Goal: Task Accomplishment & Management: Manage account settings

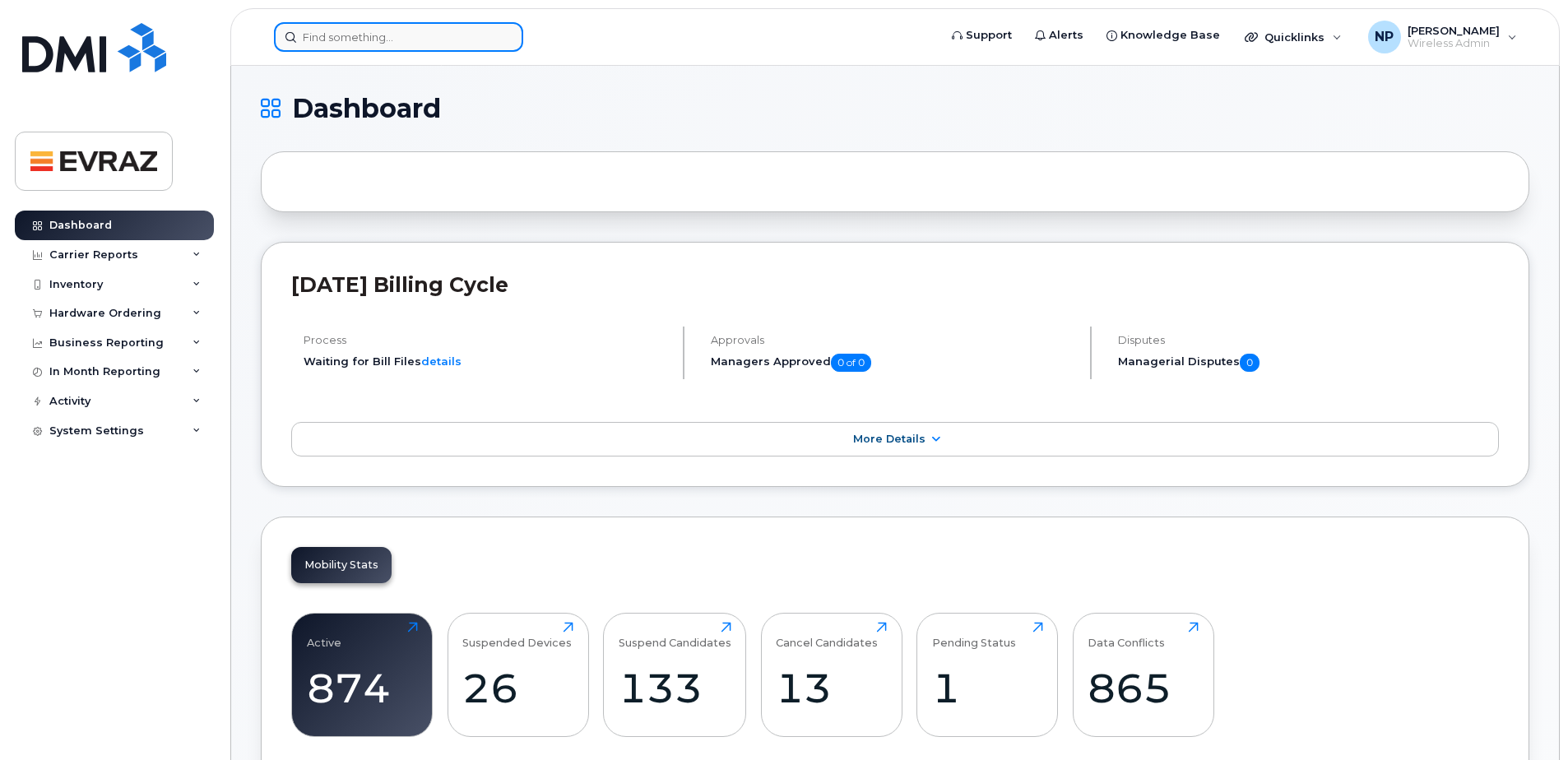
click at [402, 42] on input at bounding box center [398, 37] width 249 height 30
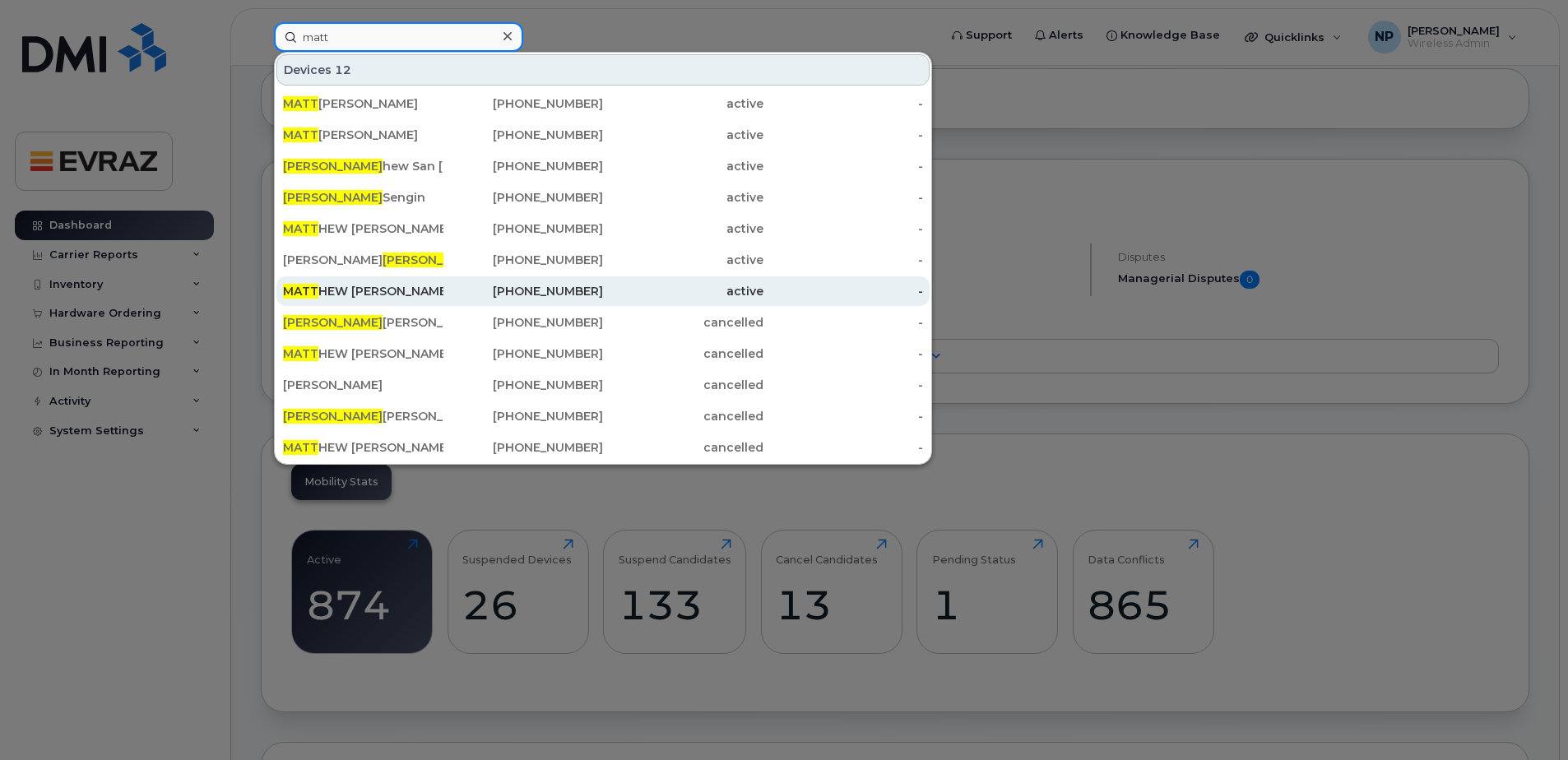
scroll to position [82, 0]
type input "mat"
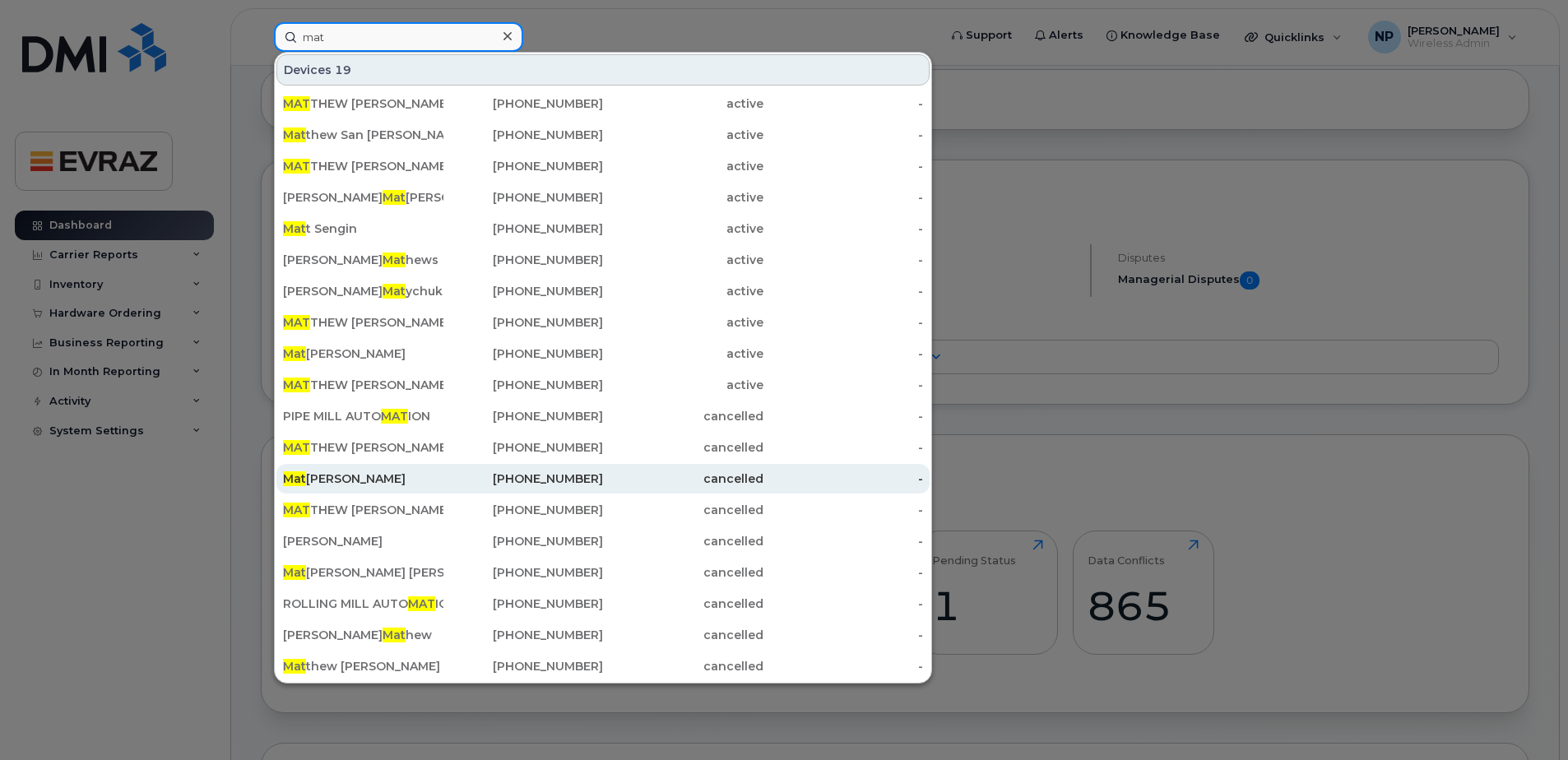
scroll to position [164, 0]
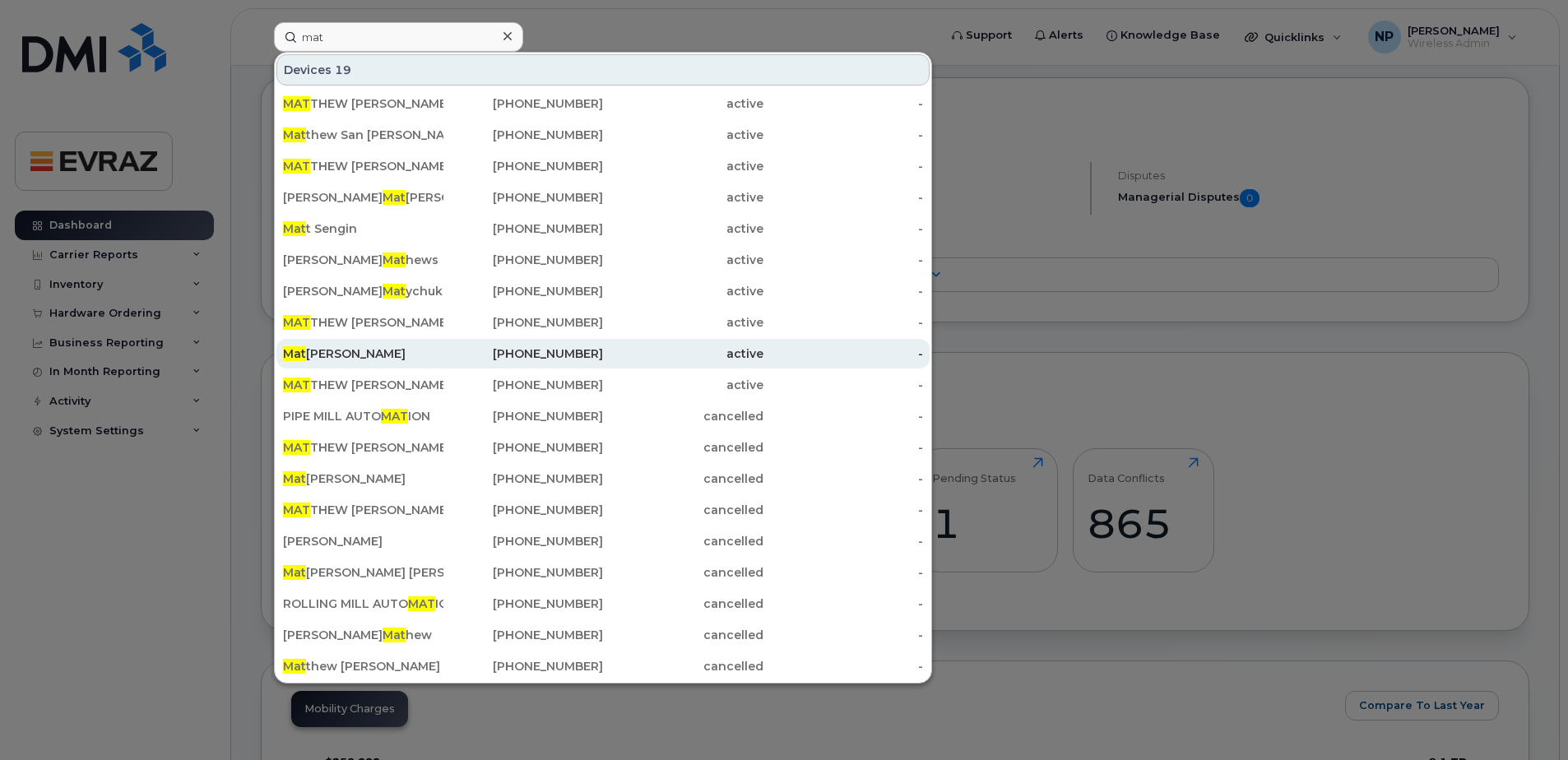
click at [341, 356] on div "Mat Campbell" at bounding box center [364, 353] width 161 height 17
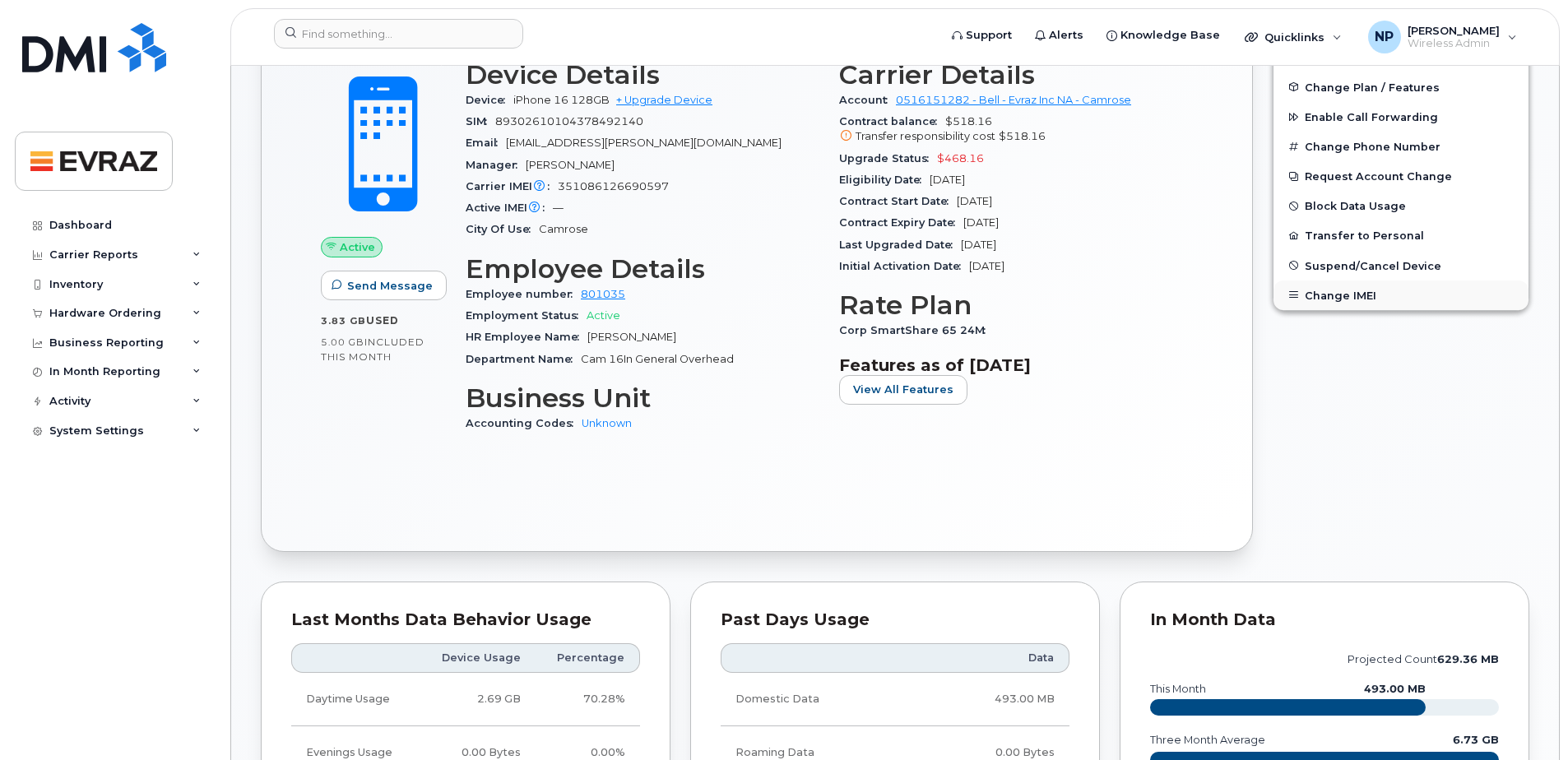
scroll to position [411, 0]
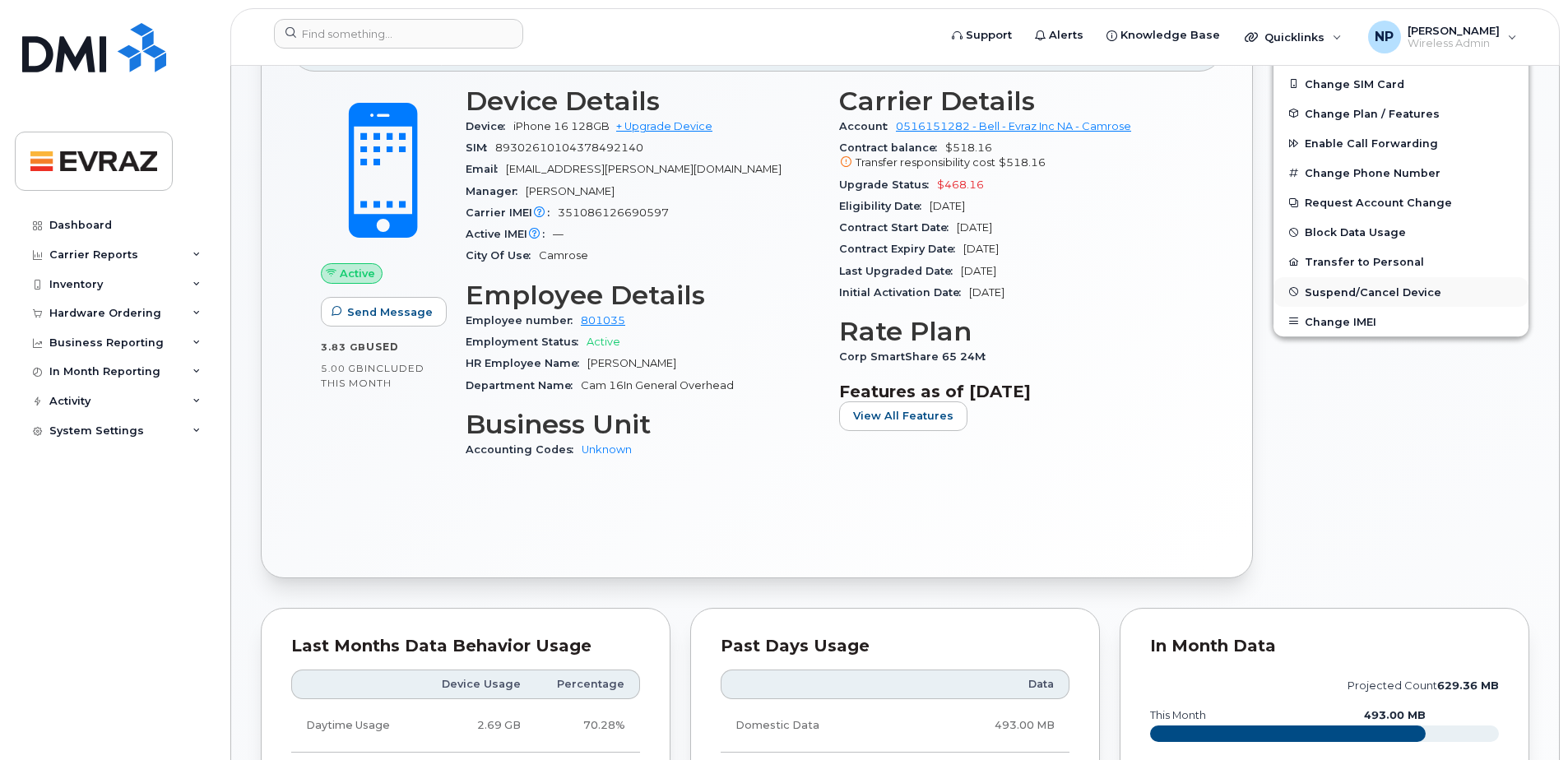
click at [1359, 285] on button "Suspend/Cancel Device" at bounding box center [1401, 292] width 255 height 30
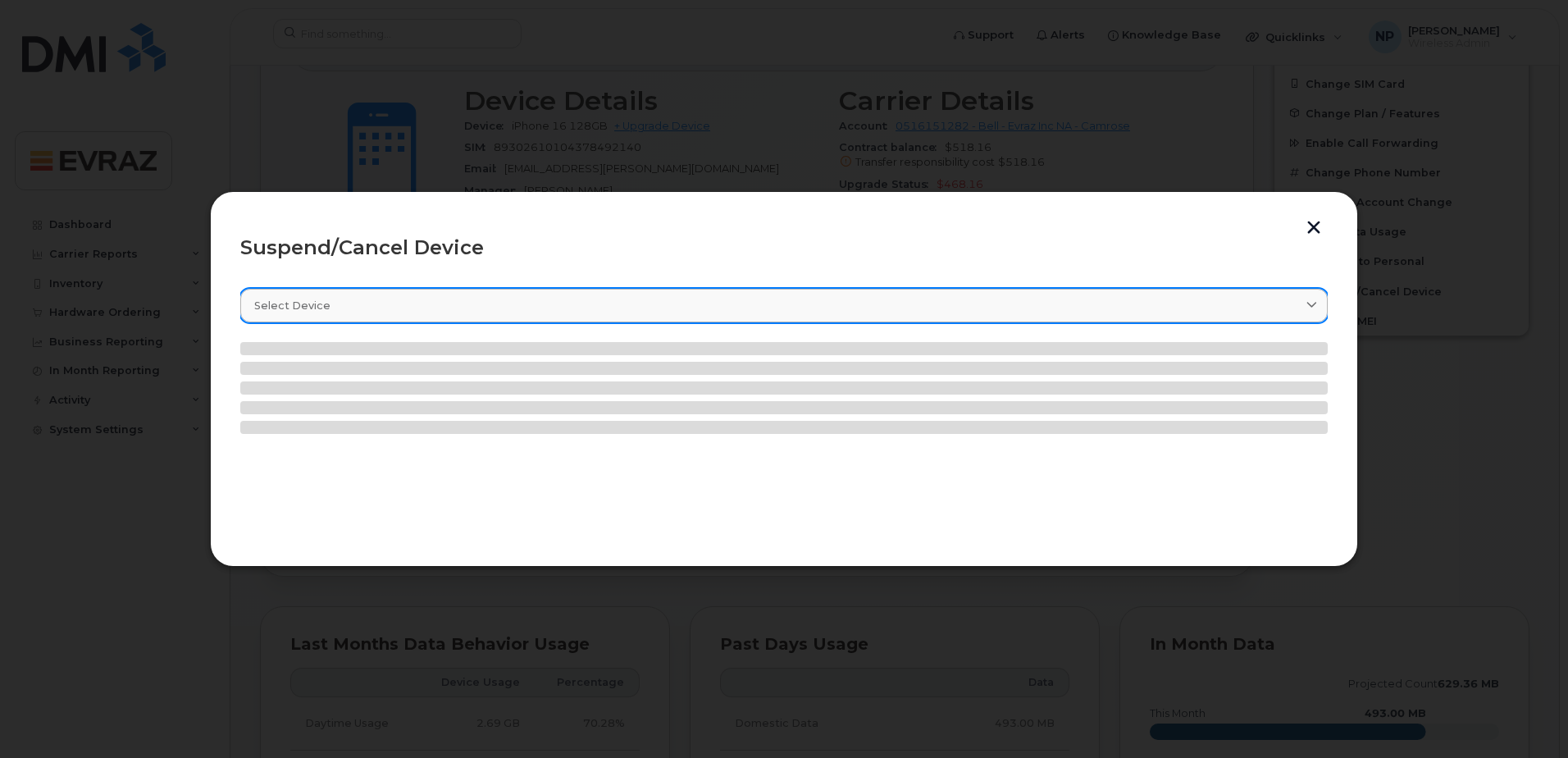
click at [472, 293] on link "Select device" at bounding box center [784, 305] width 1088 height 34
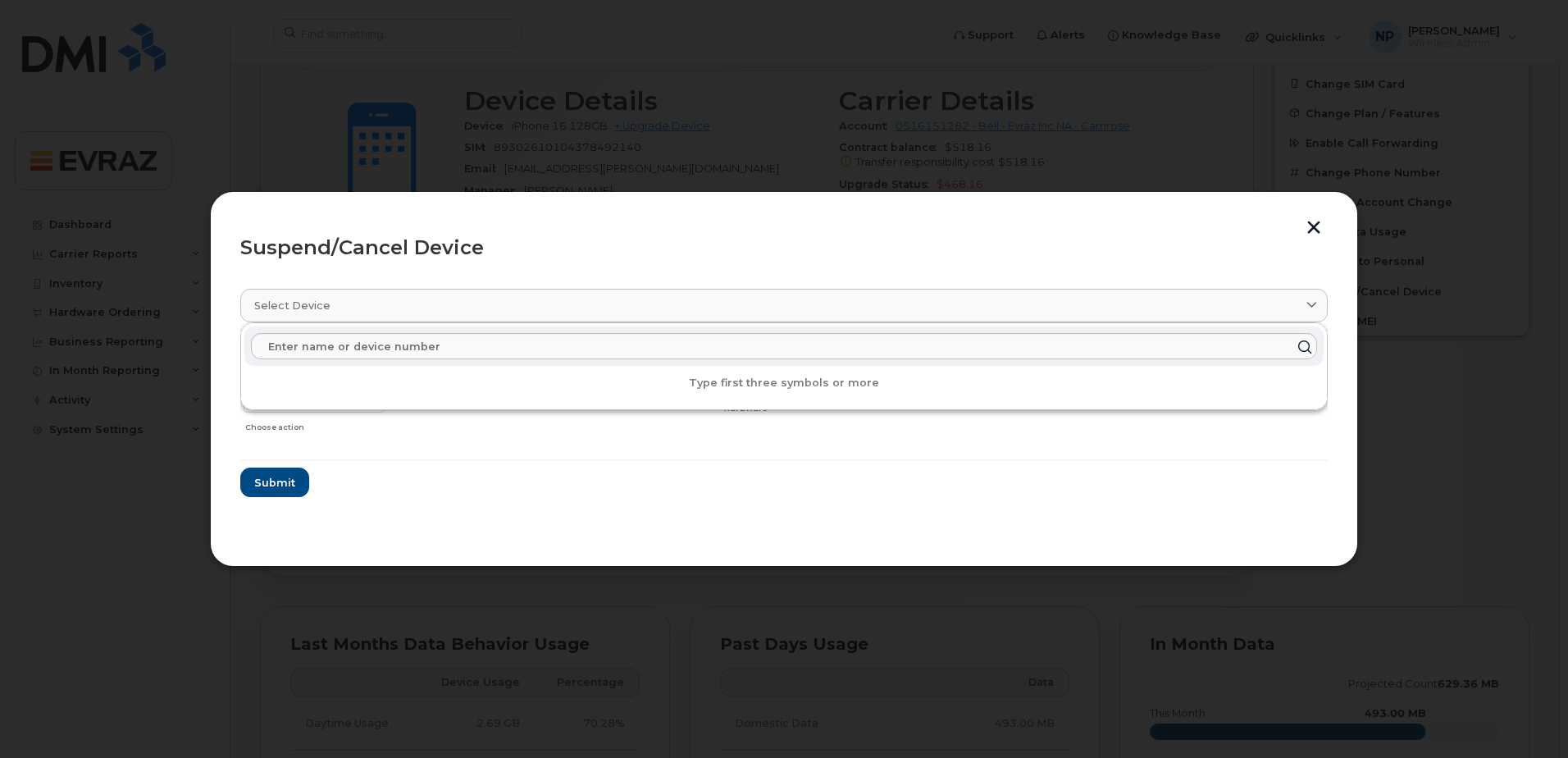
click at [470, 268] on header "Suspend/Cancel Device" at bounding box center [784, 247] width 1088 height 52
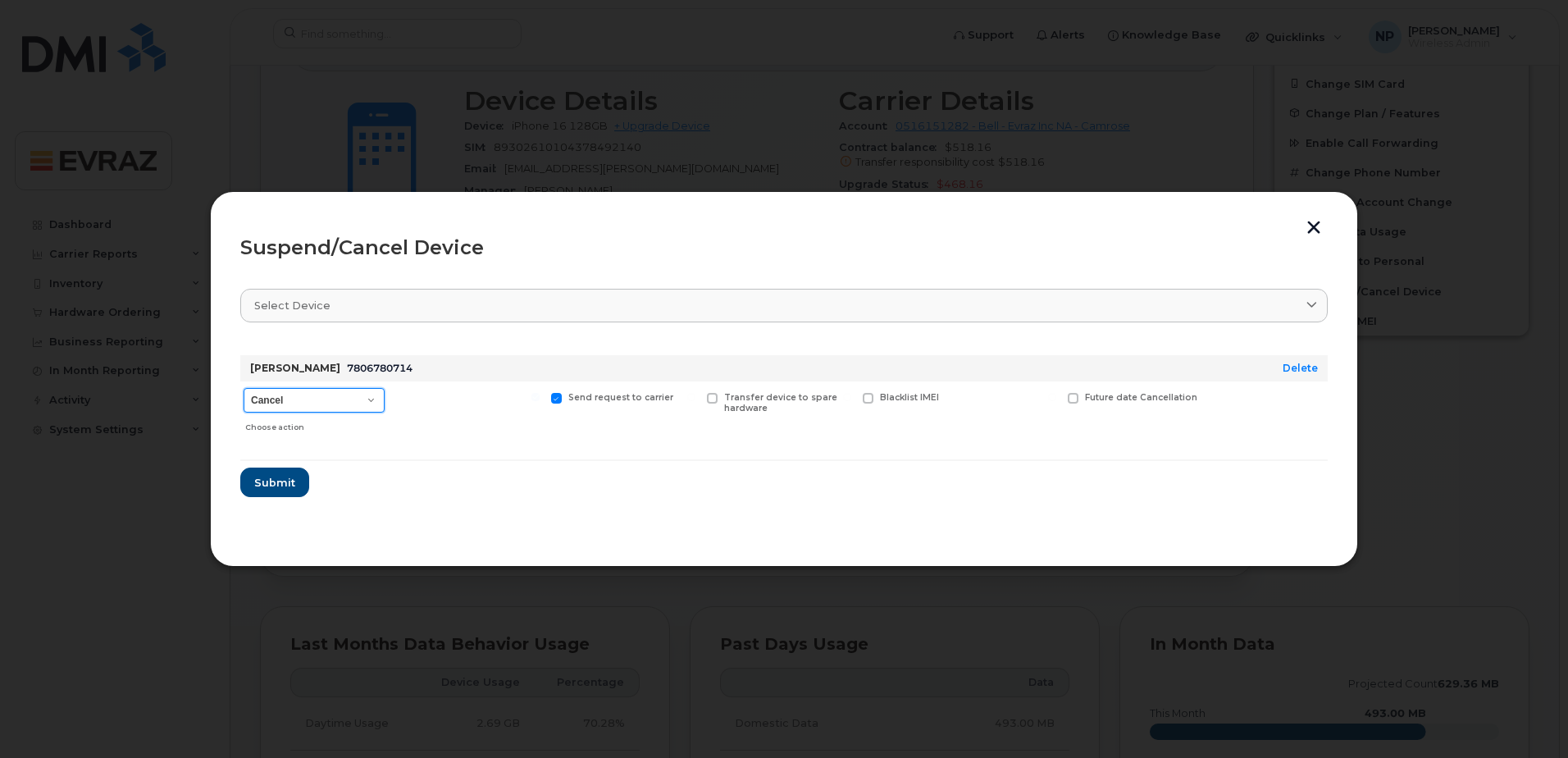
click at [352, 405] on select "Cancel Suspend - Extend Suspension Suspend - Reduced Rate Suspend - Full Rate S…" at bounding box center [315, 400] width 141 height 24
select select "[object Object]"
click at [244, 388] on select "Cancel Suspend - Extend Suspension Suspend - Reduced Rate Suspend - Full Rate S…" at bounding box center [315, 400] width 141 height 24
click at [275, 483] on span "Submit" at bounding box center [274, 483] width 41 height 16
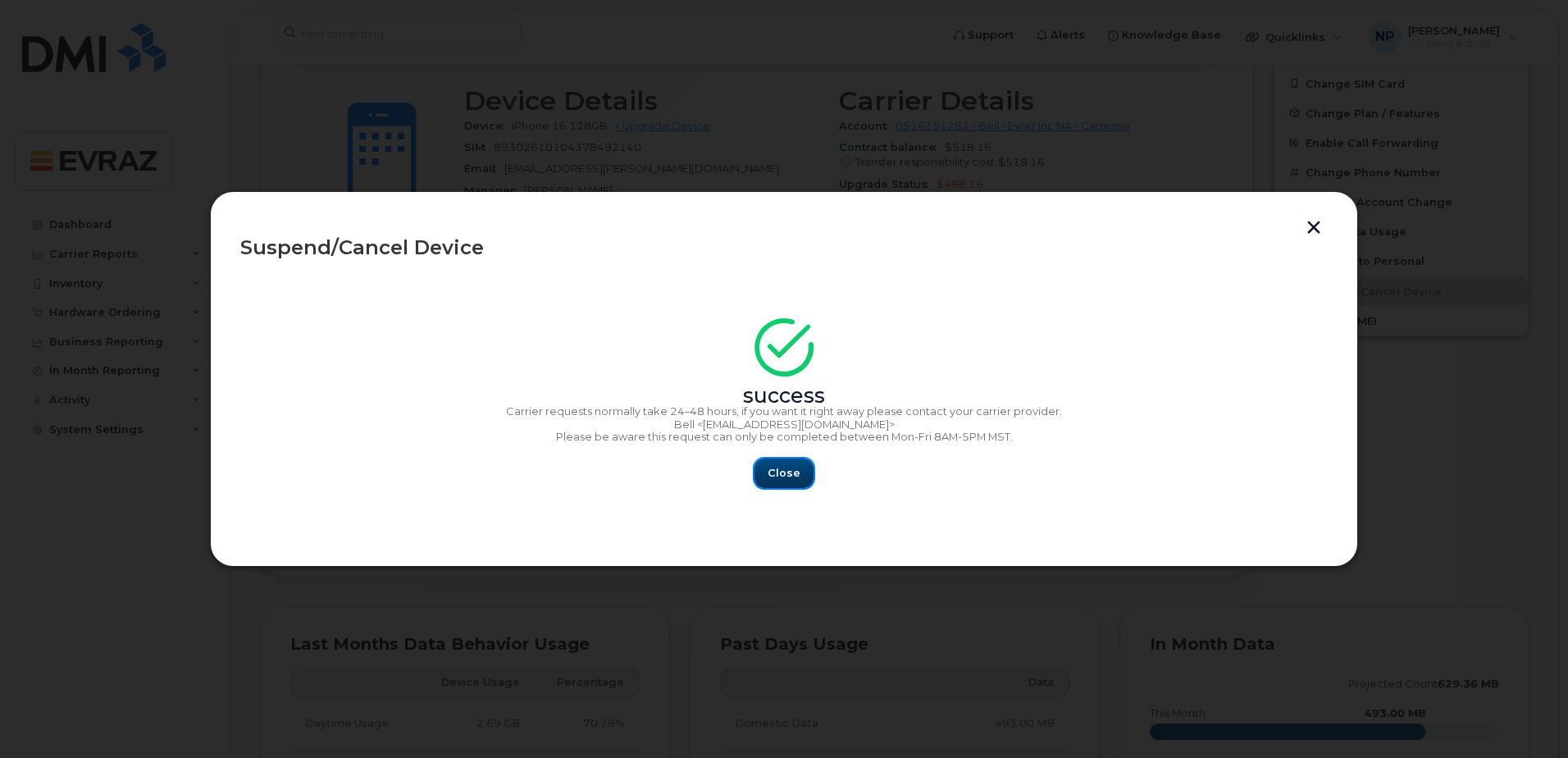
click at [788, 463] on button "Close" at bounding box center [784, 473] width 59 height 30
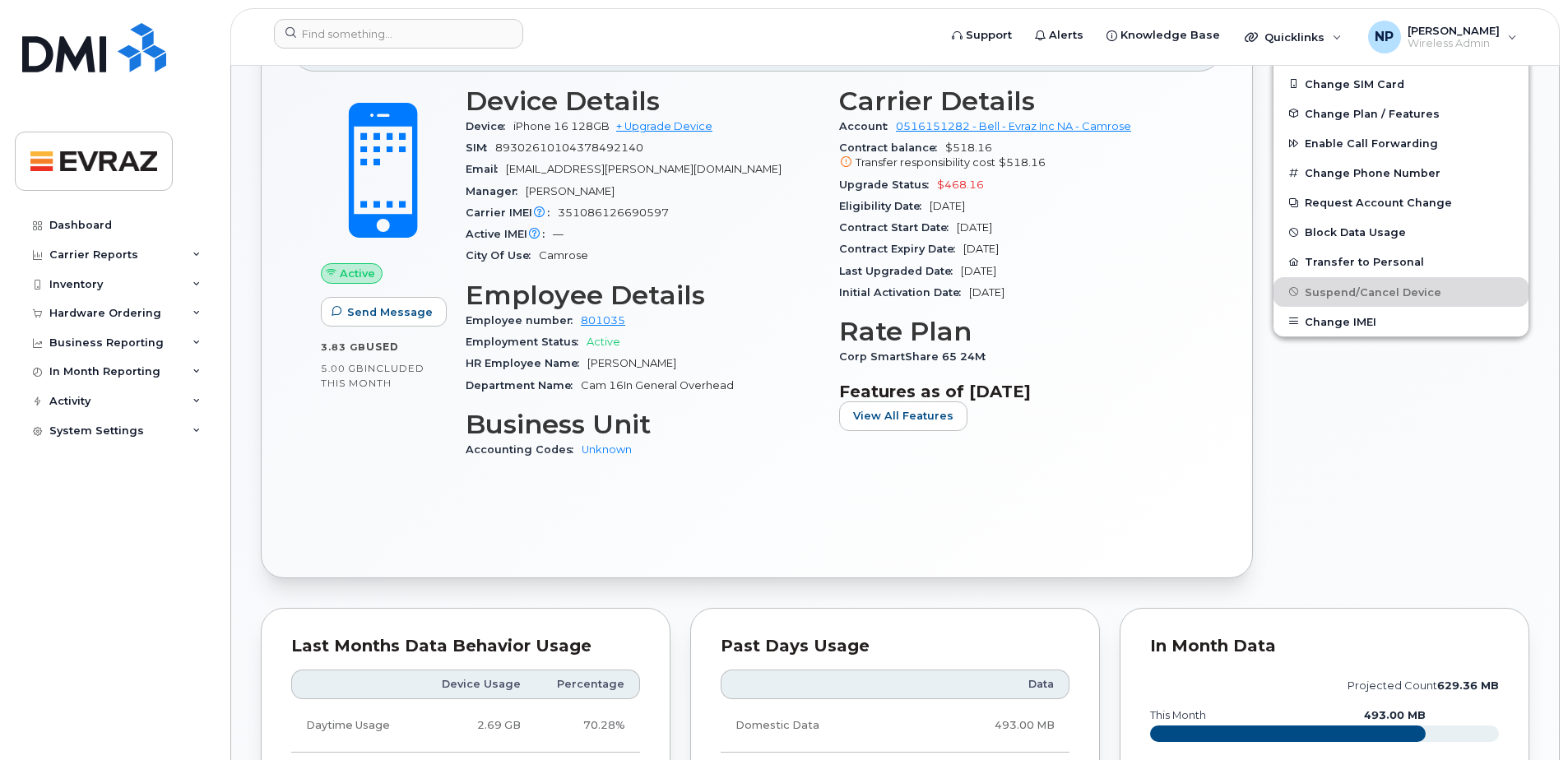
click at [1109, 510] on div "Active Send Message 3.83 GB  used 5.00 GB  included this month Device Details D…" at bounding box center [756, 309] width 931 height 476
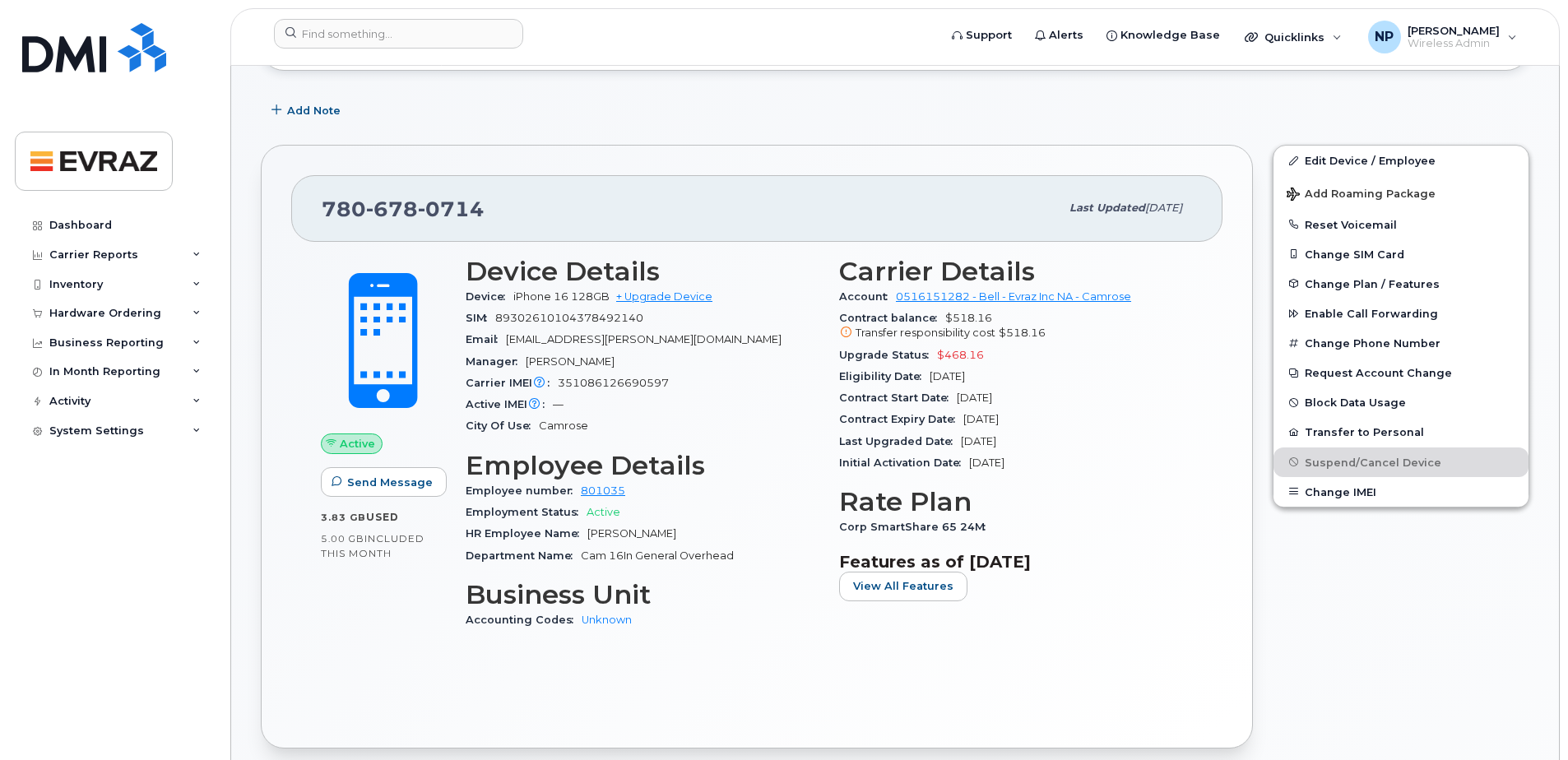
scroll to position [0, 0]
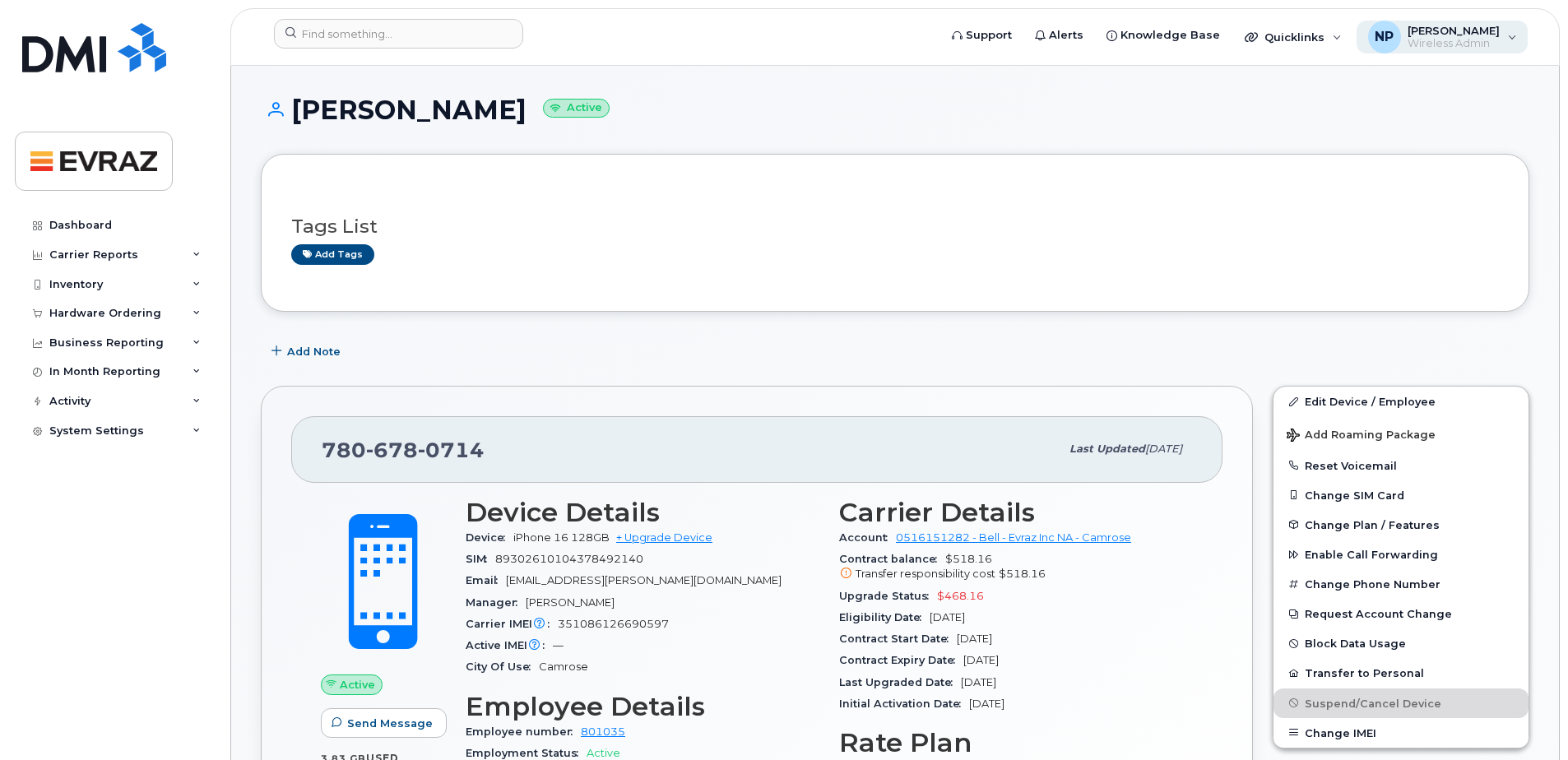
click at [1450, 33] on span "[PERSON_NAME]" at bounding box center [1453, 30] width 92 height 13
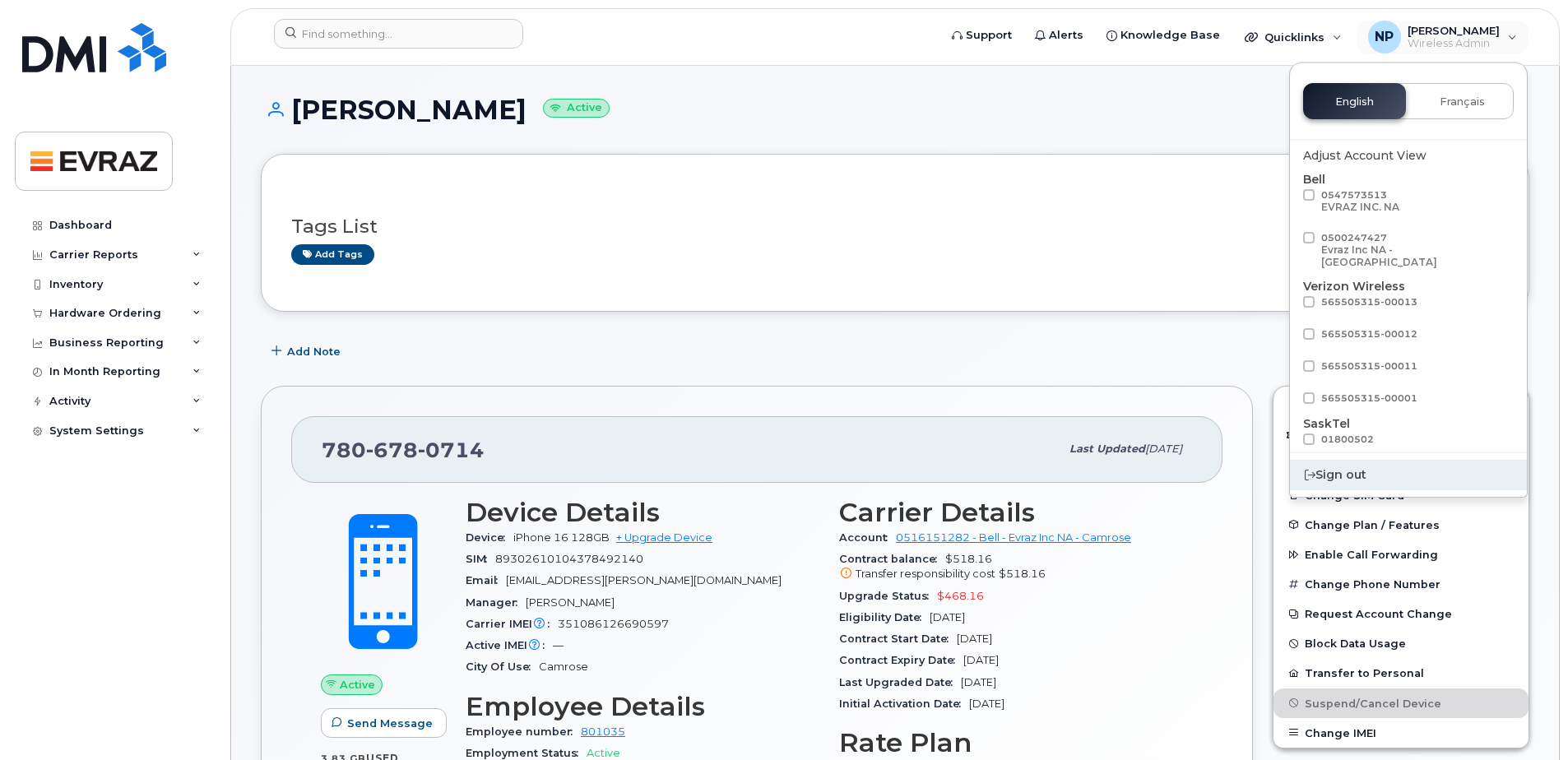
click at [1337, 479] on div "Sign out" at bounding box center [1408, 474] width 237 height 31
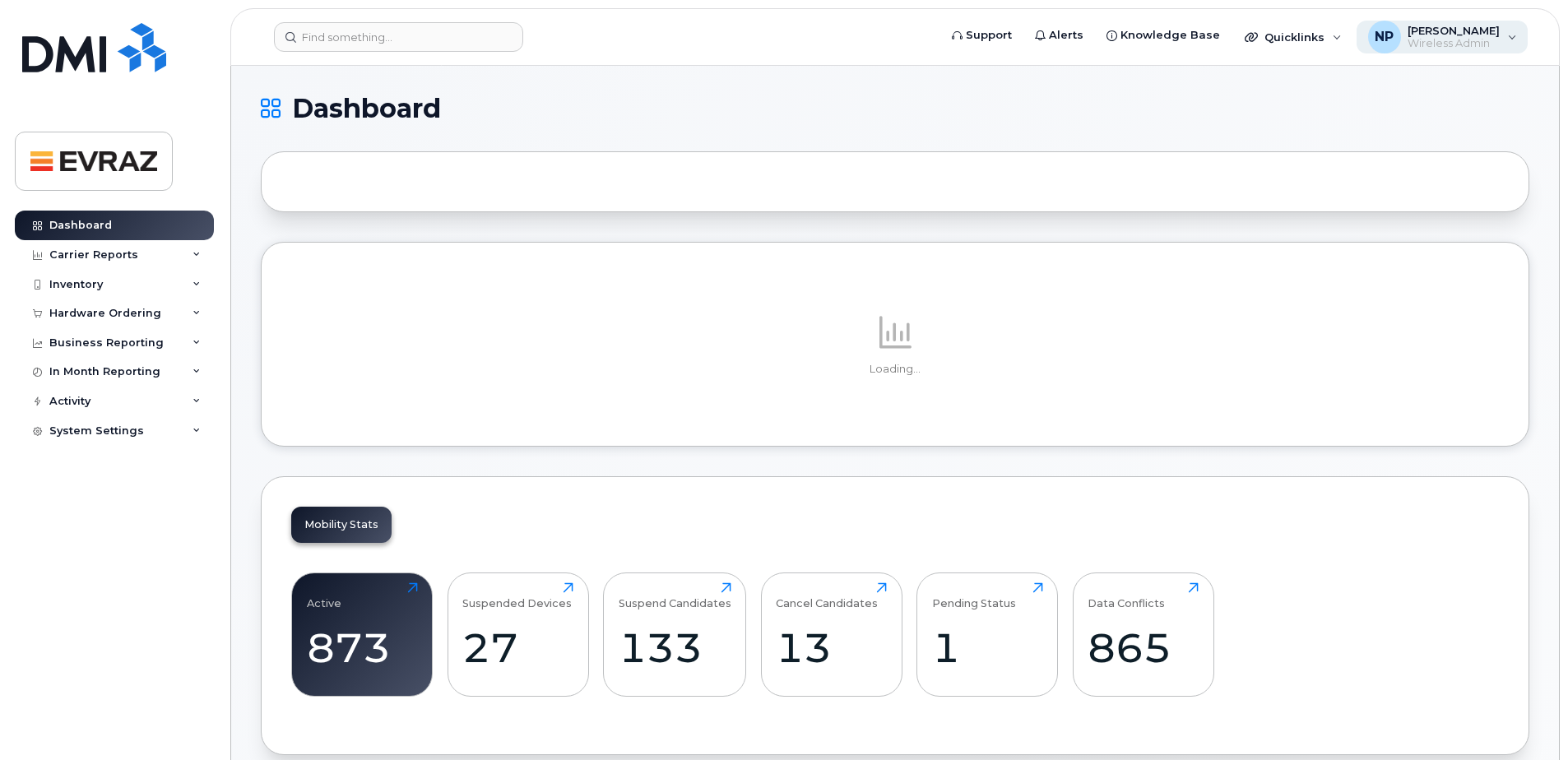
click at [1451, 31] on span "[PERSON_NAME]" at bounding box center [1453, 30] width 92 height 13
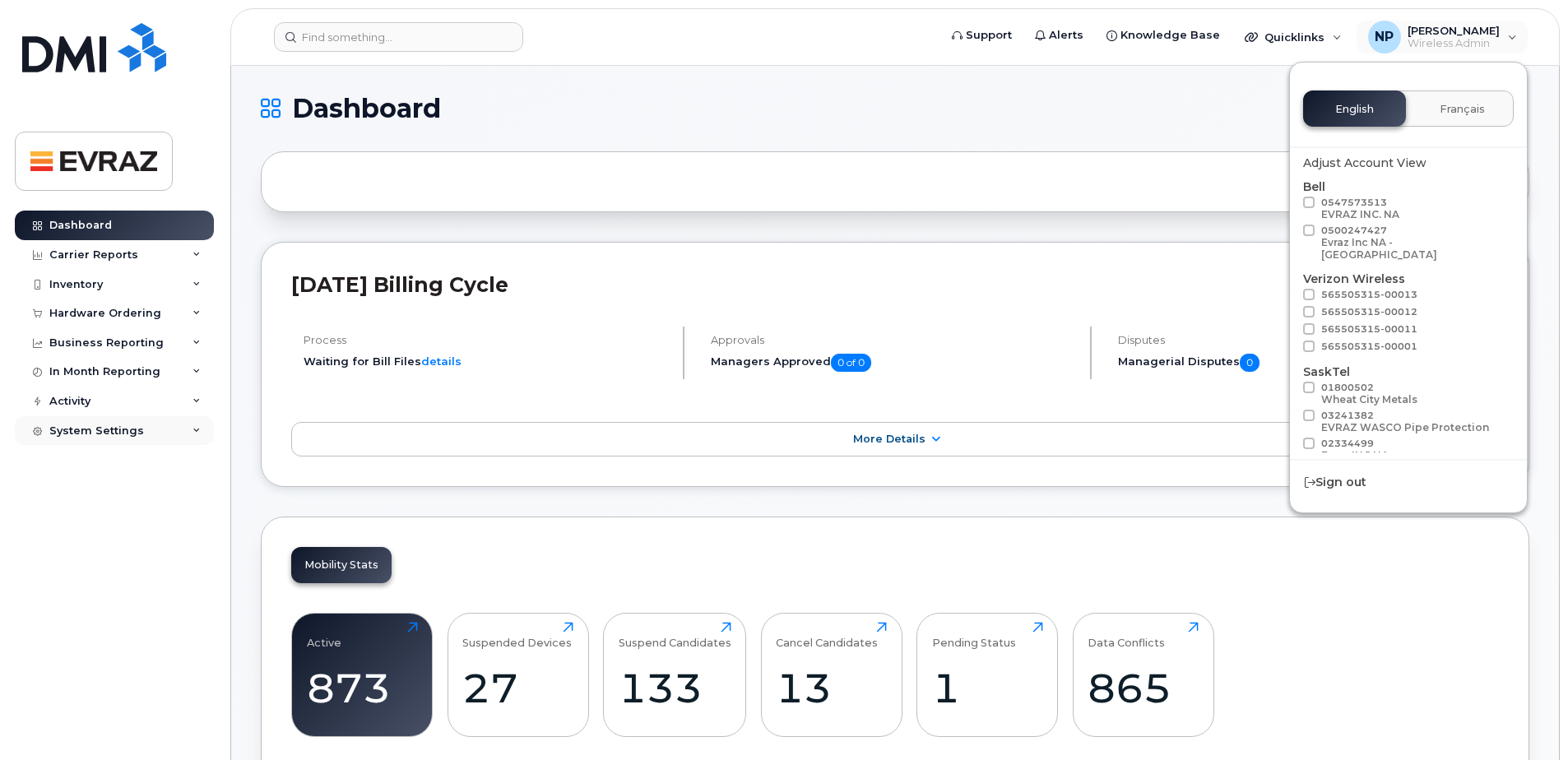
click at [86, 431] on div "System Settings" at bounding box center [96, 431] width 94 height 13
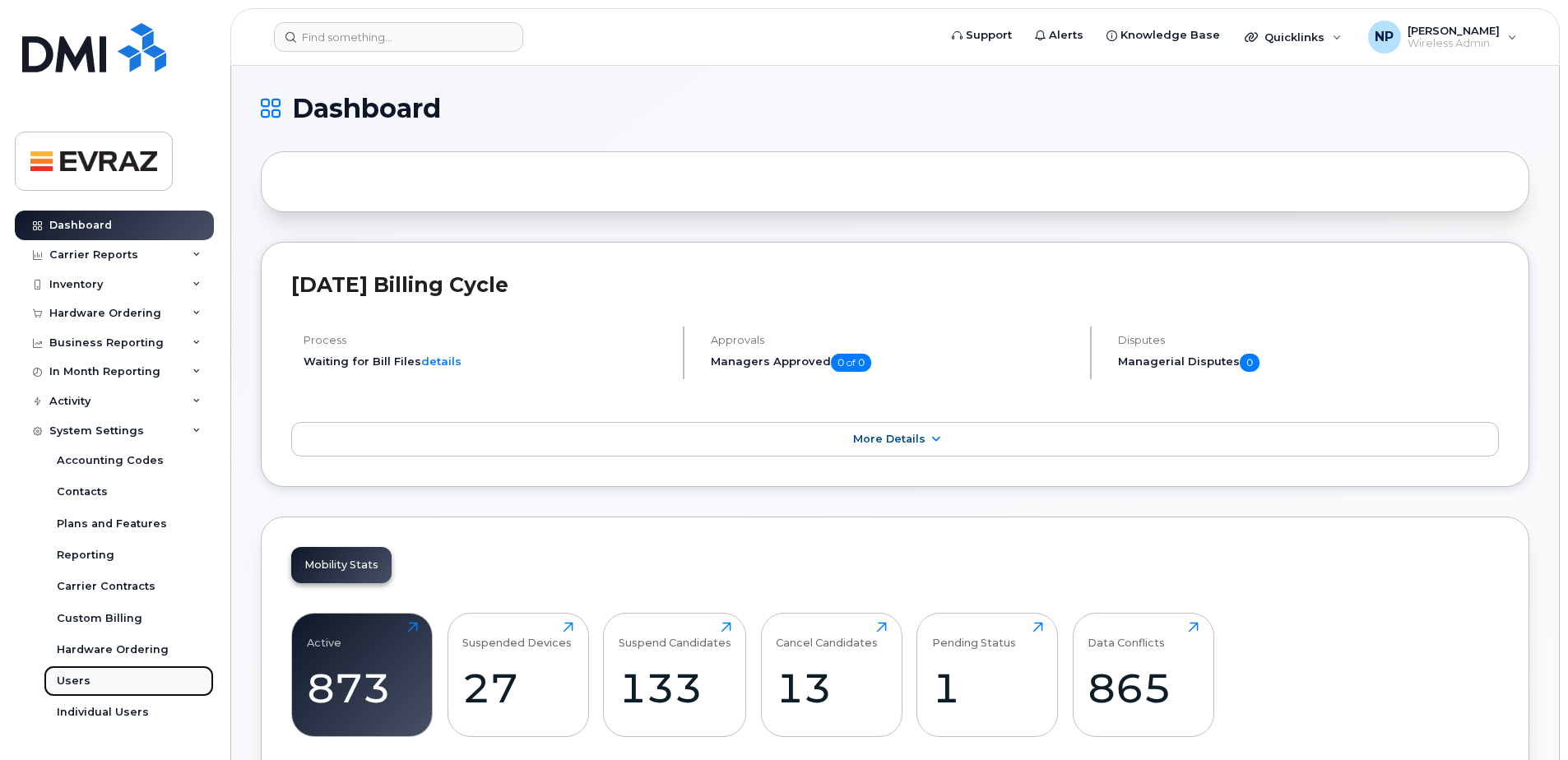
click at [85, 683] on div "Users" at bounding box center [73, 681] width 34 height 15
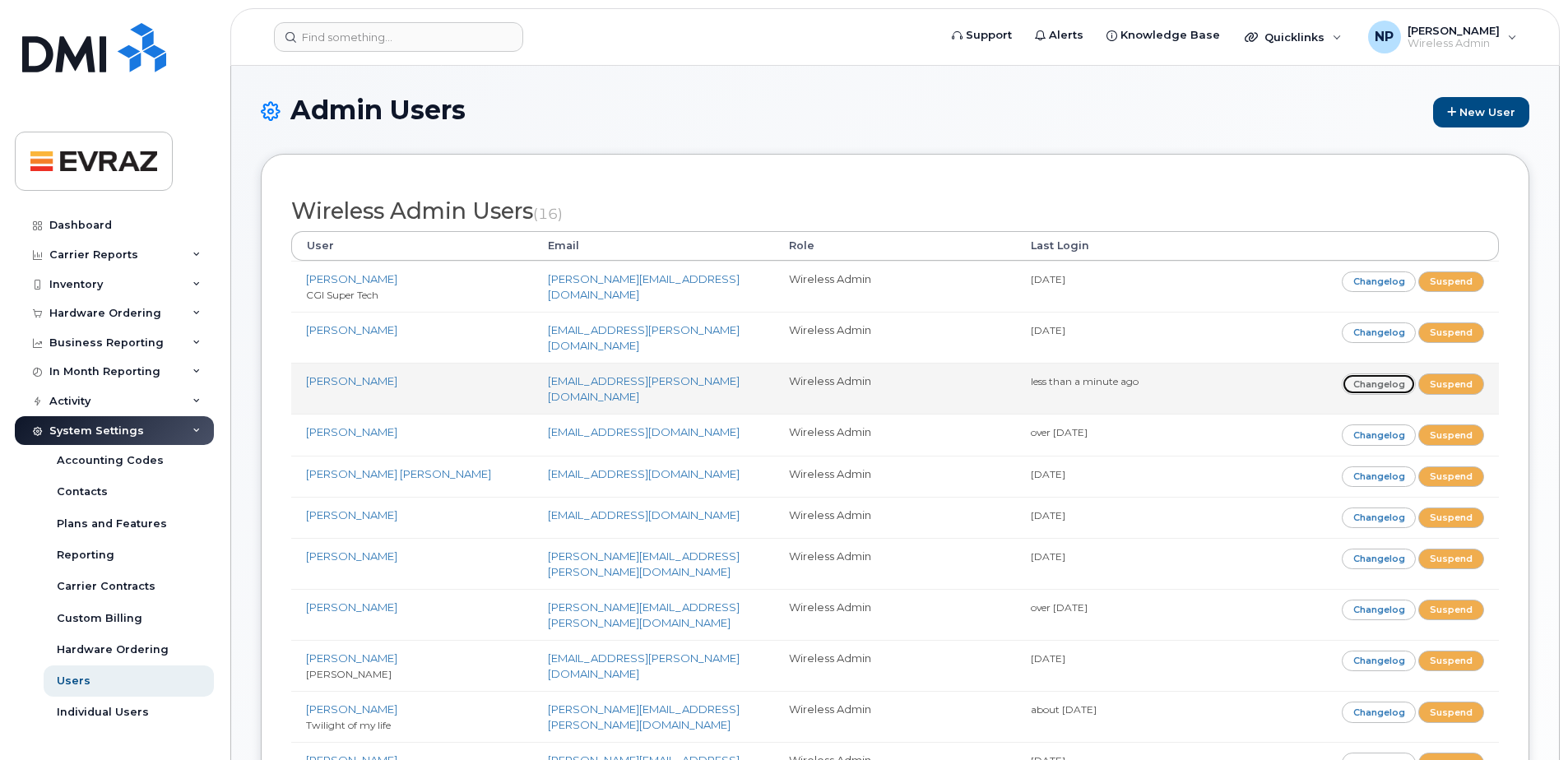
click at [1386, 373] on link "Changelog" at bounding box center [1379, 383] width 75 height 21
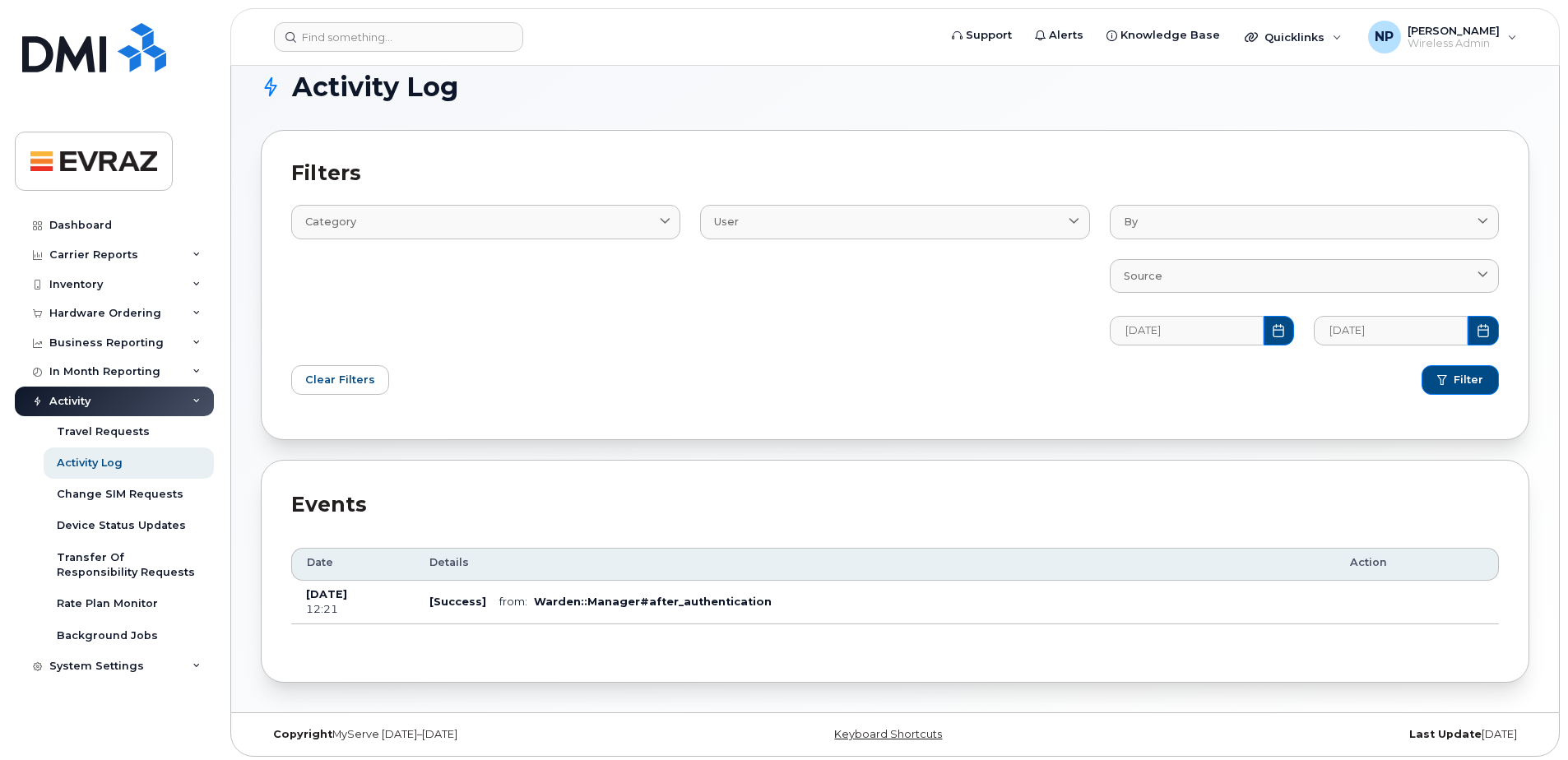
scroll to position [26, 0]
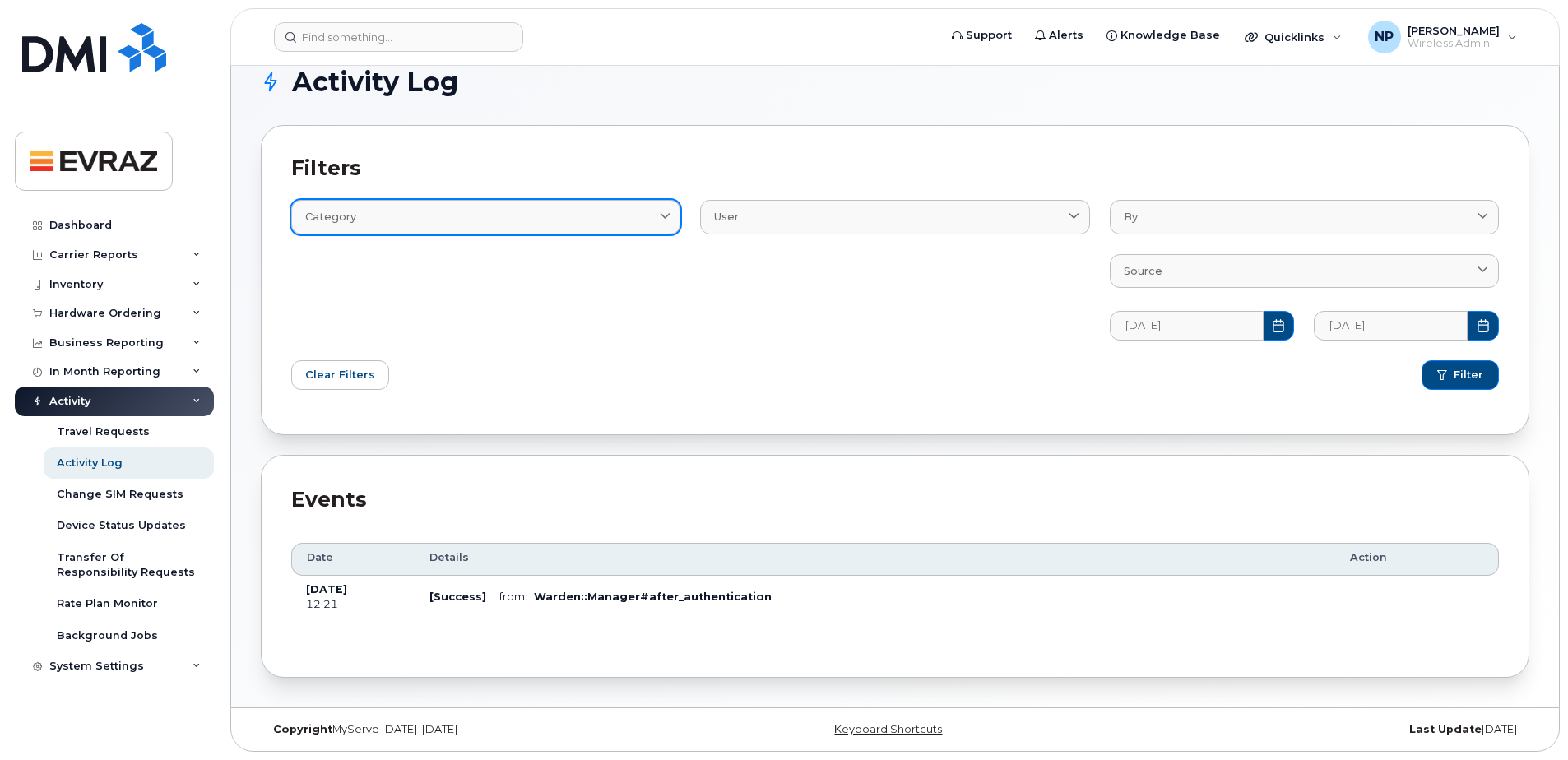
click at [530, 221] on div "Category" at bounding box center [485, 217] width 361 height 16
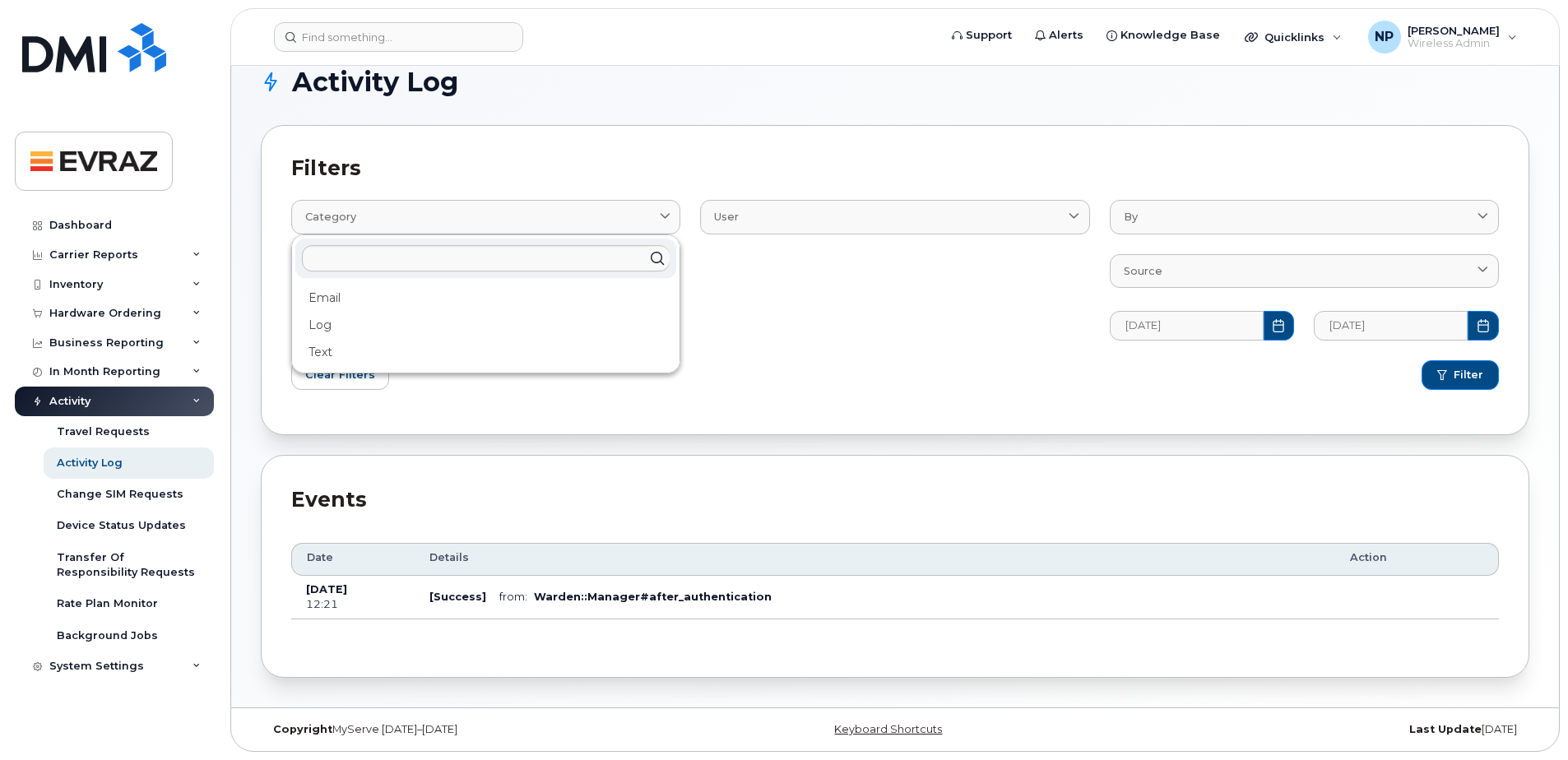
click at [859, 322] on div "User BillProcessingWorkflow Device DeviceRequests::StatusUpdateRequest User" at bounding box center [895, 259] width 409 height 179
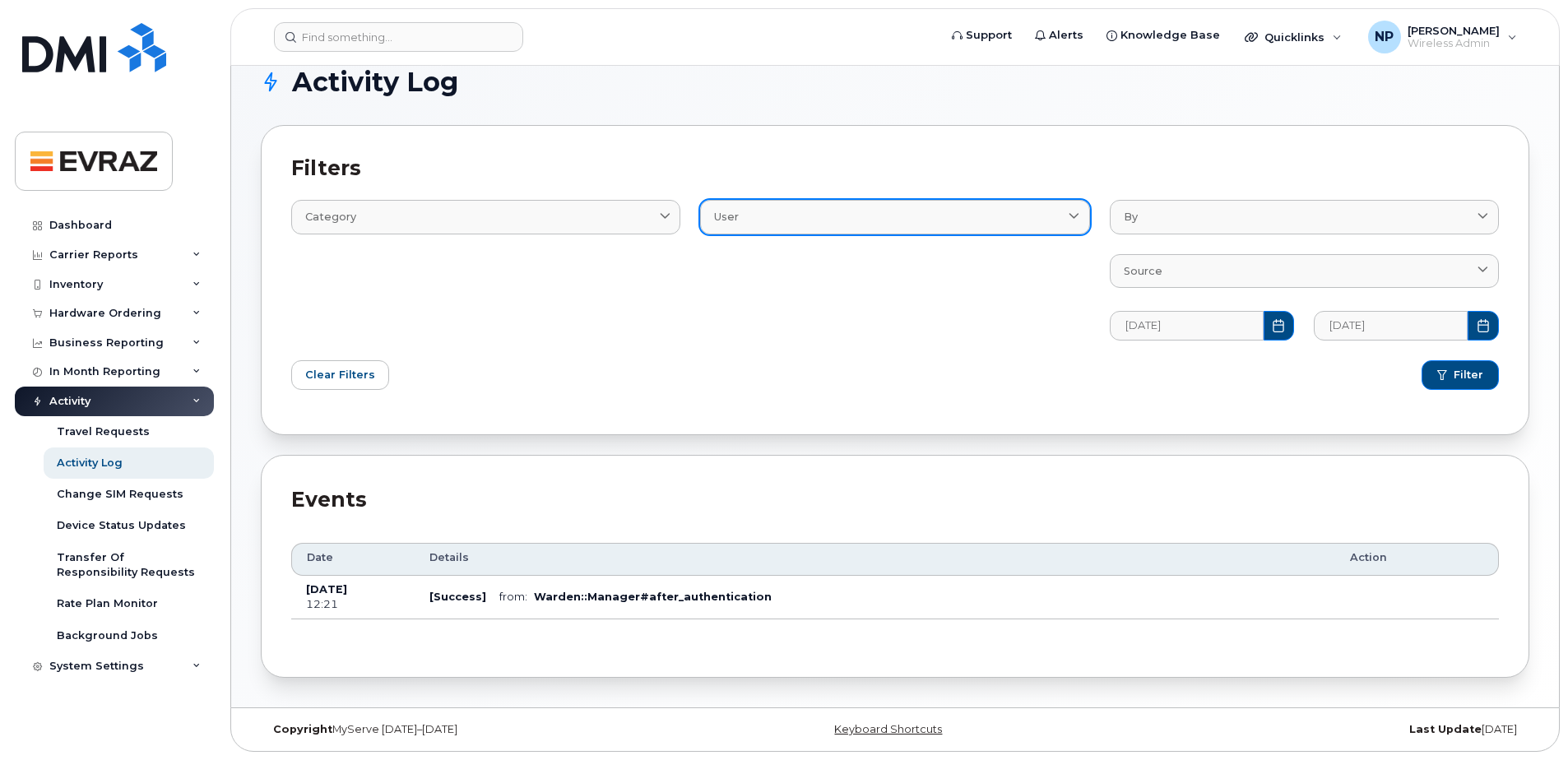
click at [883, 220] on div "User" at bounding box center [894, 217] width 361 height 16
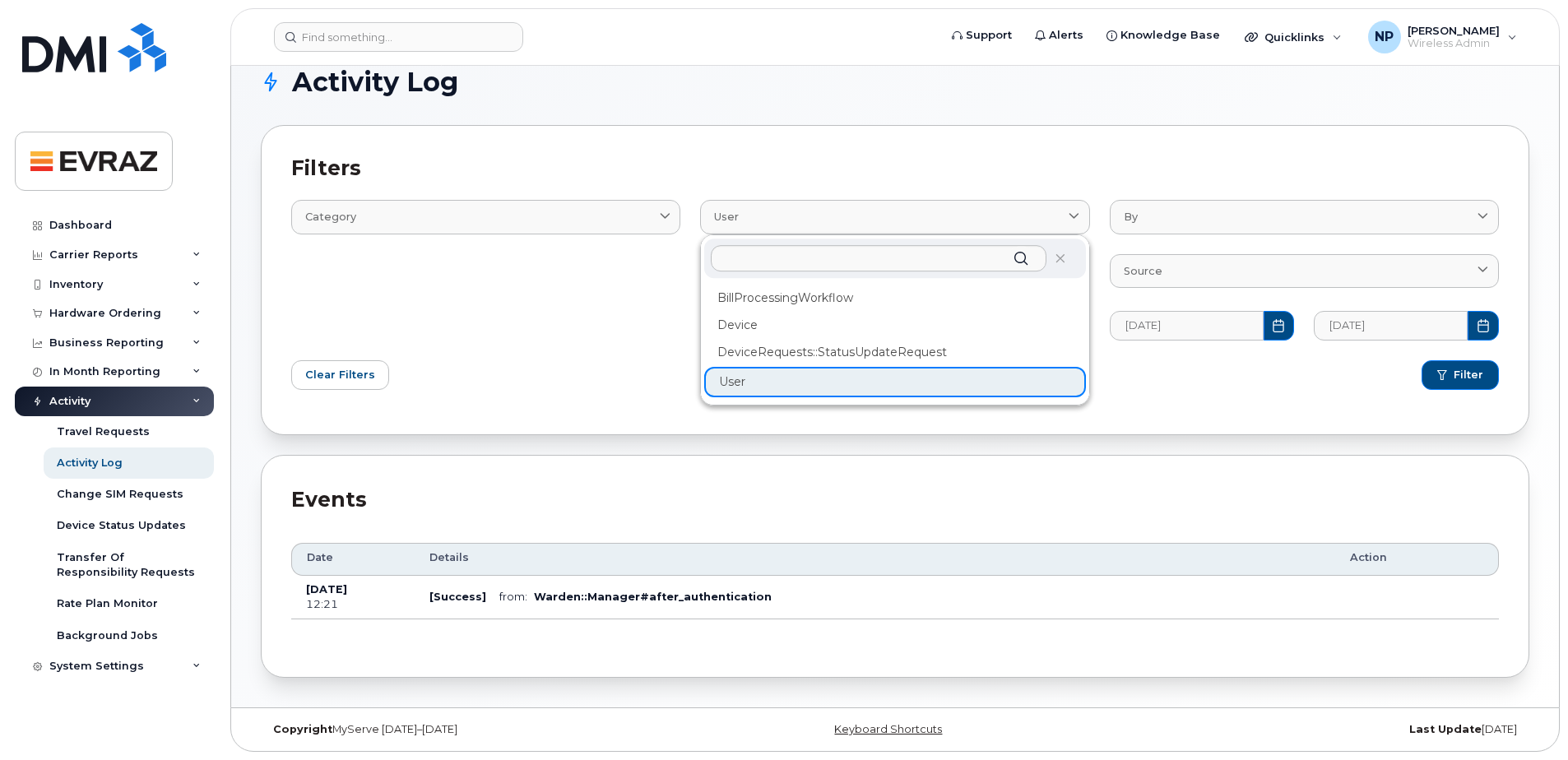
click at [548, 332] on div "Category Email Log Text" at bounding box center [486, 259] width 409 height 179
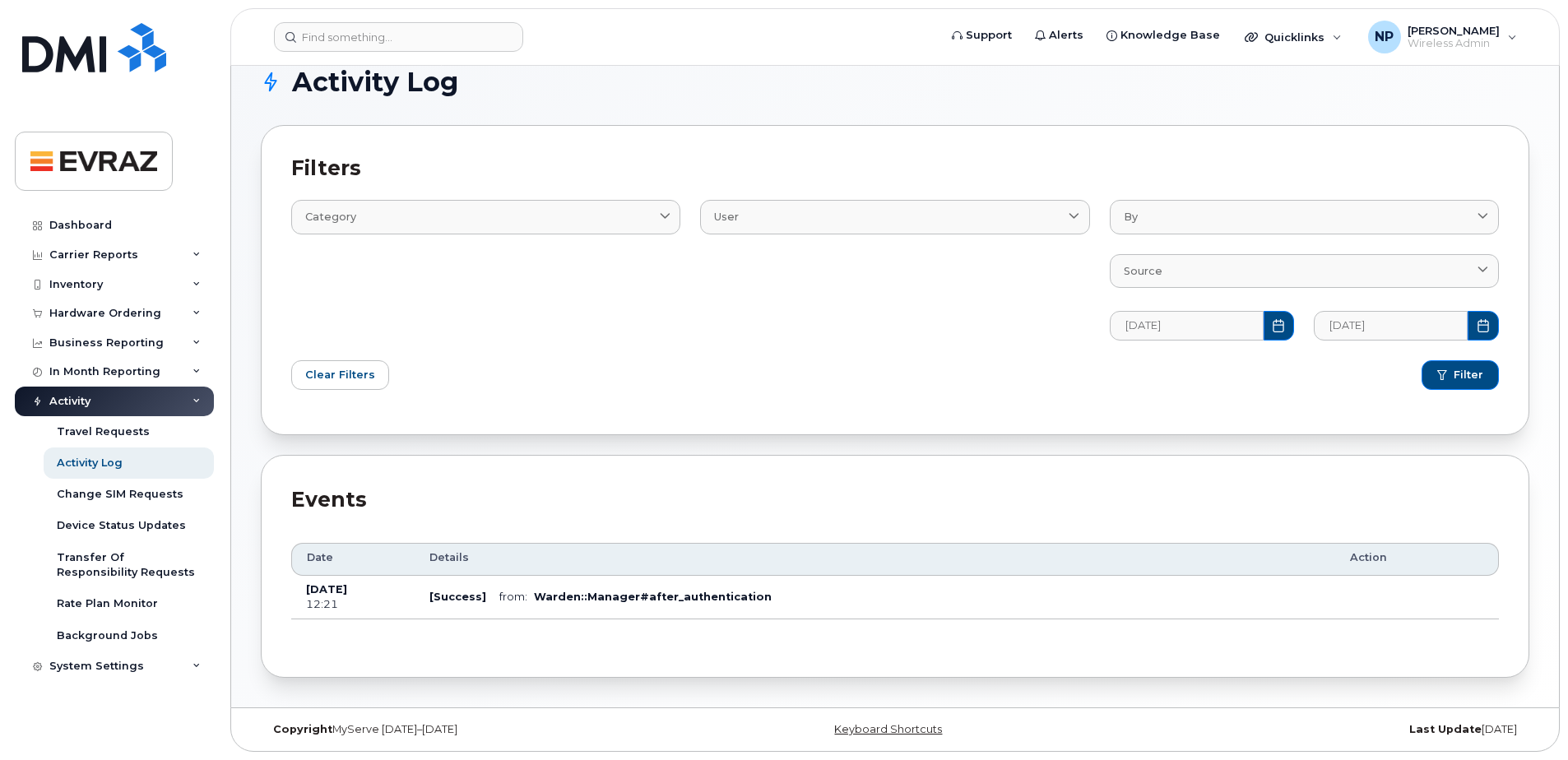
click at [501, 191] on div "Category Email Log Text" at bounding box center [486, 259] width 409 height 179
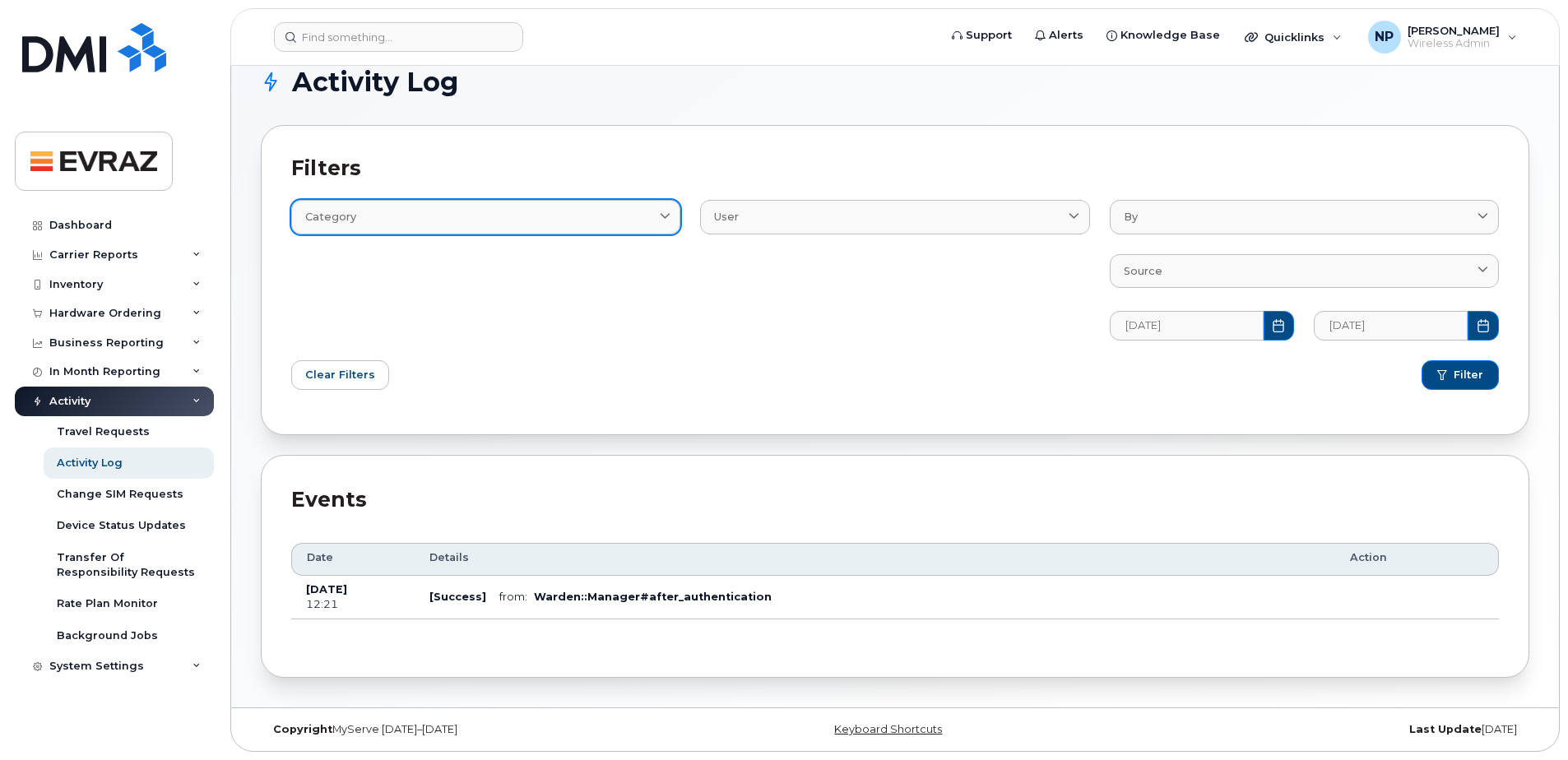
click at [501, 220] on div "Category" at bounding box center [485, 217] width 361 height 16
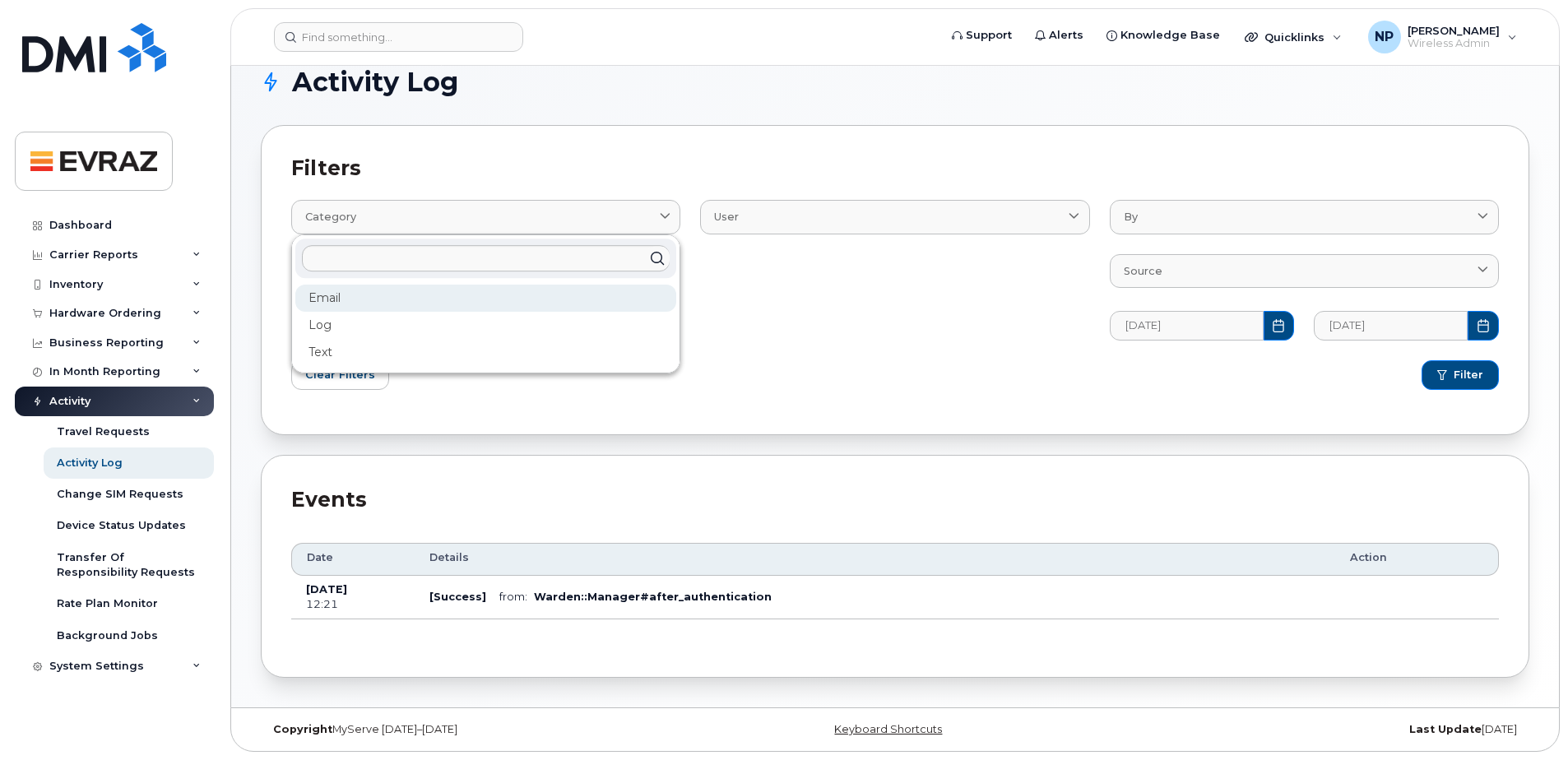
click at [468, 290] on div "Email" at bounding box center [486, 298] width 381 height 27
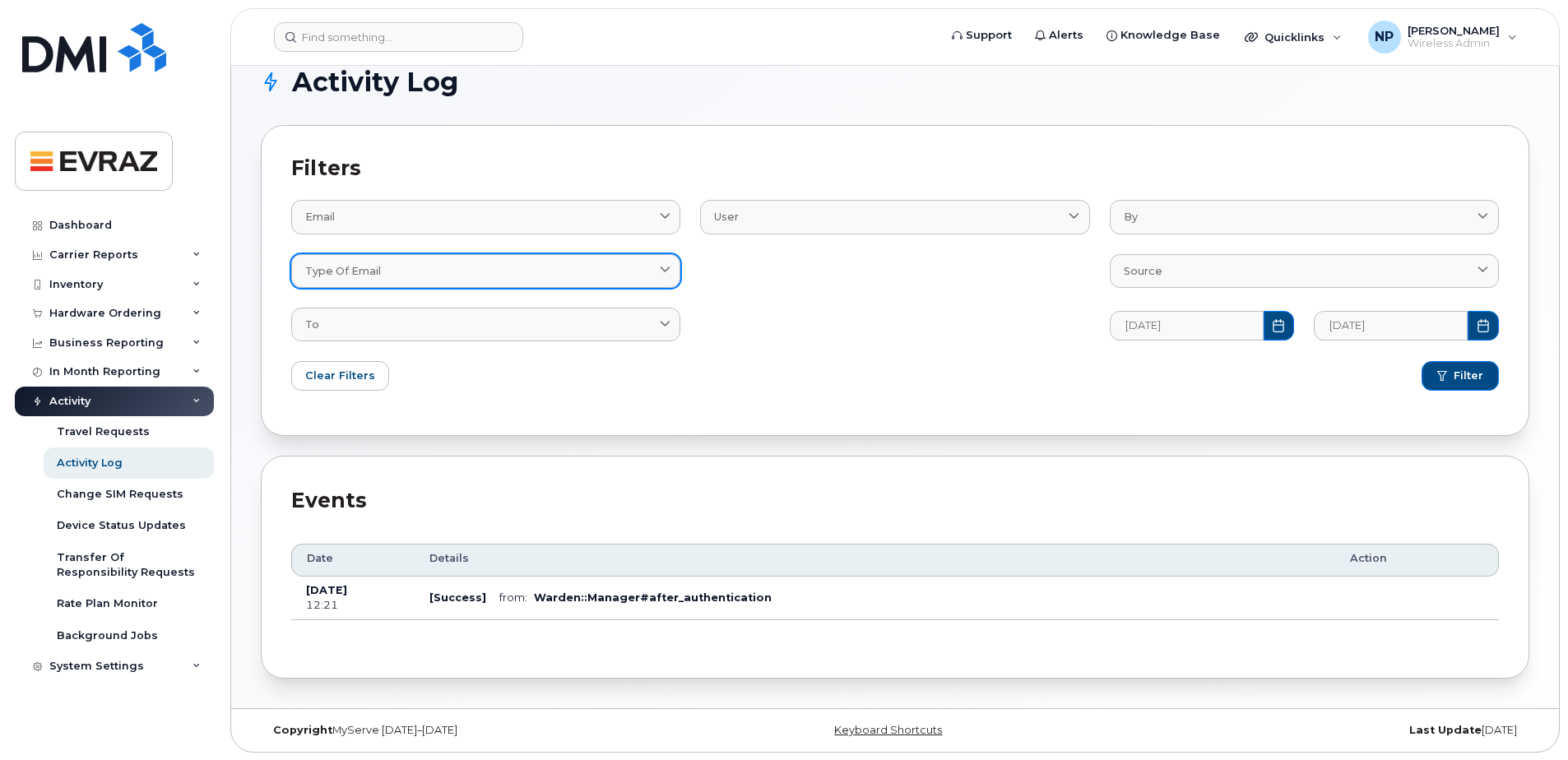
click at [498, 271] on div "Type of email" at bounding box center [485, 271] width 361 height 16
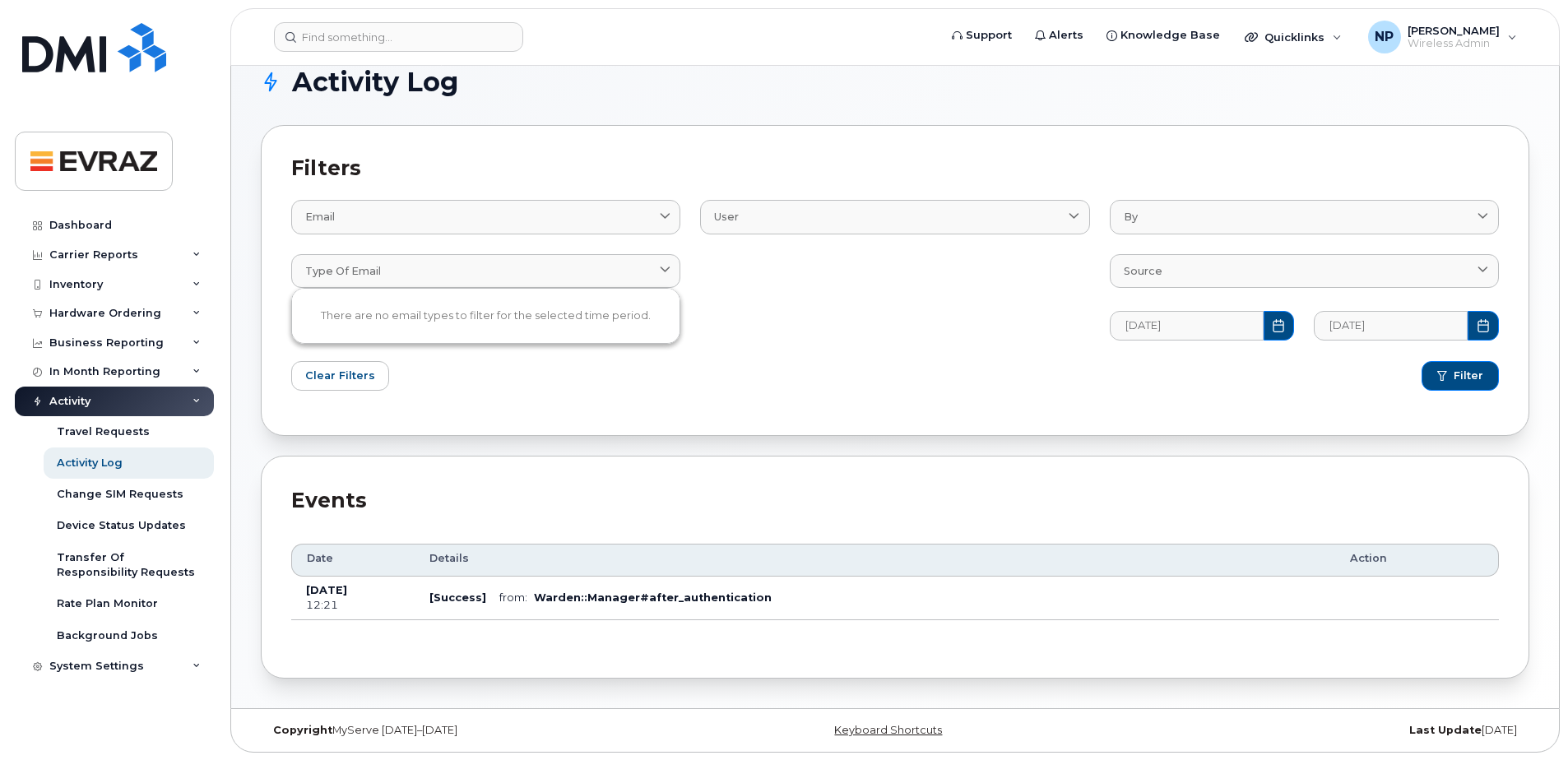
click at [876, 318] on div "User BillProcessingWorkflow Device DeviceRequests::StatusUpdateRequest User" at bounding box center [895, 260] width 409 height 181
click at [441, 357] on div "Clear Filters" at bounding box center [588, 376] width 614 height 49
click at [473, 314] on link "To" at bounding box center [485, 324] width 389 height 34
click at [1023, 314] on div "User BillProcessingWorkflow Device DeviceRequests::StatusUpdateRequest User" at bounding box center [895, 260] width 409 height 181
click at [809, 147] on div "Filters Email Email Log Text Type of email There are no email types to filter f…" at bounding box center [894, 280] width 1268 height 311
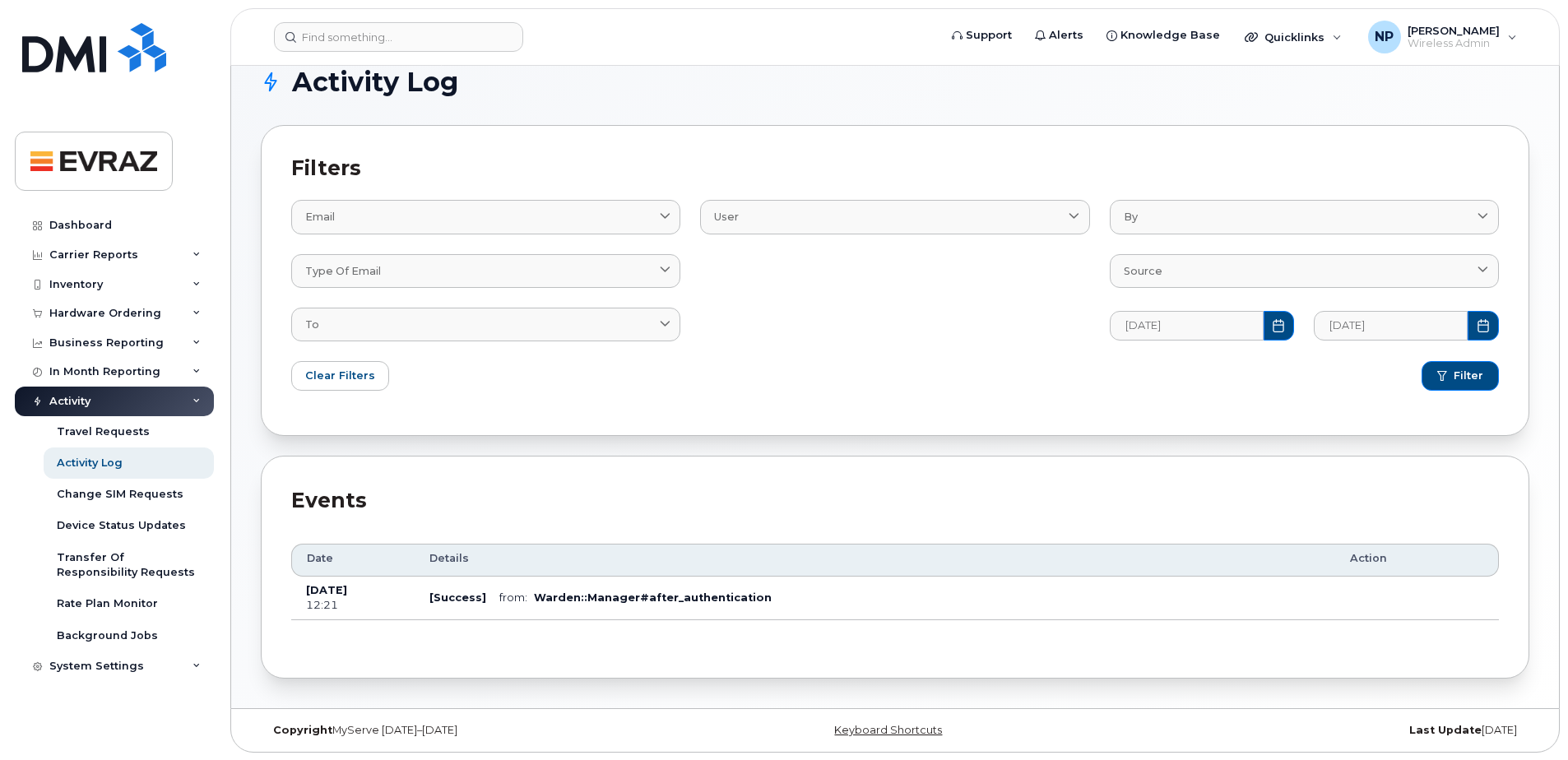
click at [815, 187] on div "User BillProcessingWorkflow Device DeviceRequests::StatusUpdateRequest User" at bounding box center [895, 260] width 409 height 181
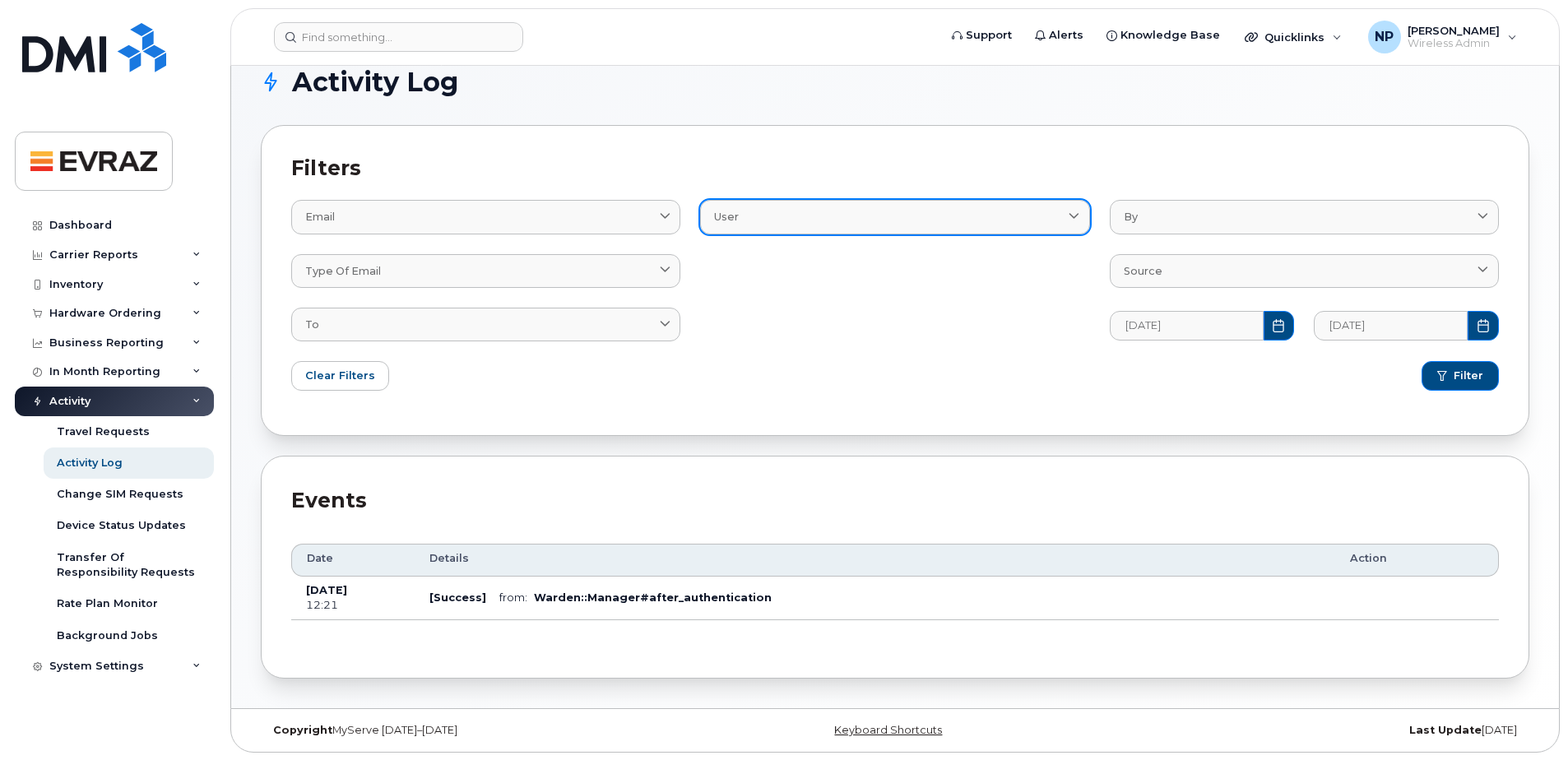
click at [814, 203] on link "User" at bounding box center [894, 217] width 389 height 34
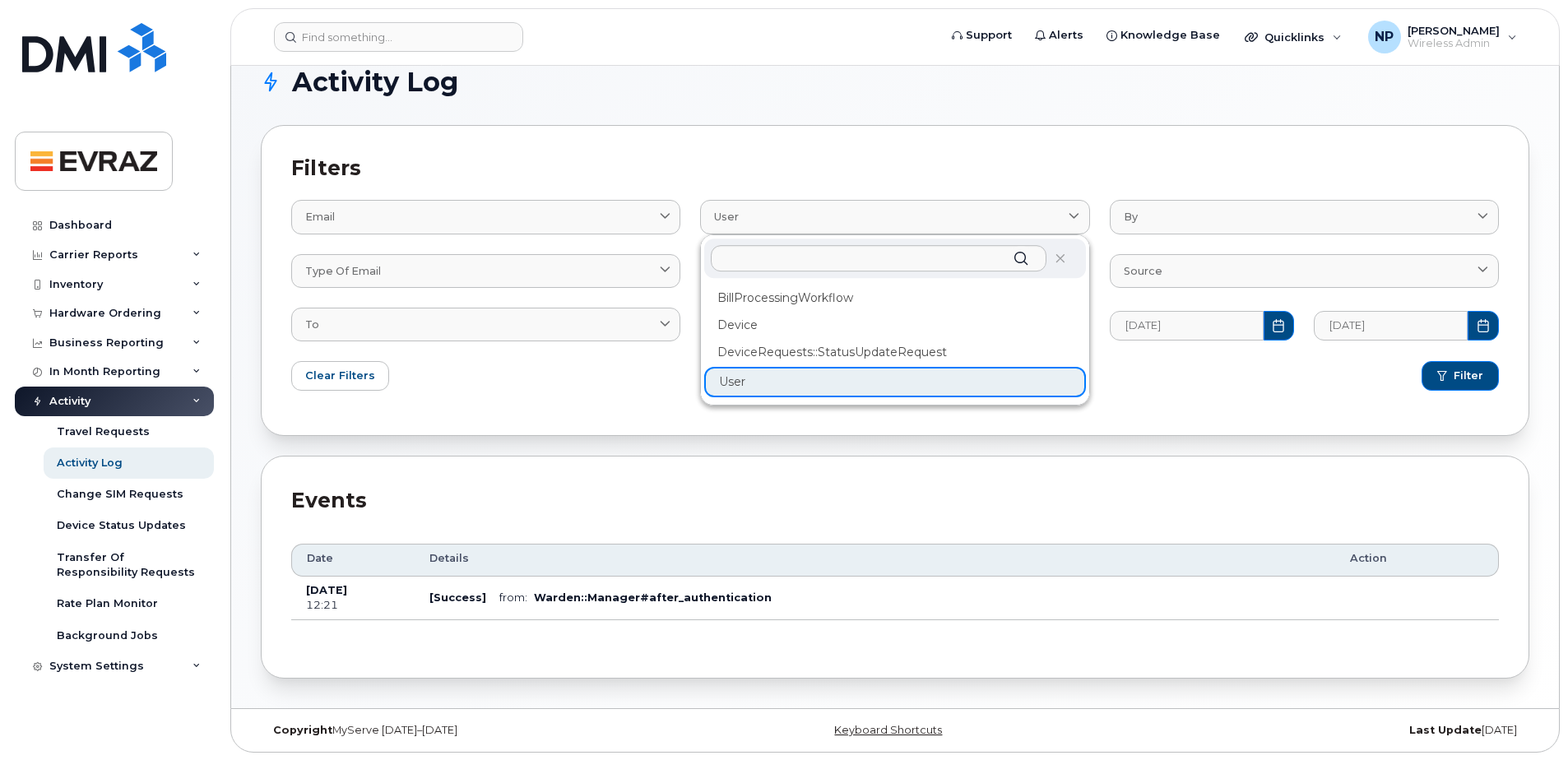
click at [909, 169] on h2 "Filters" at bounding box center [895, 168] width 1208 height 24
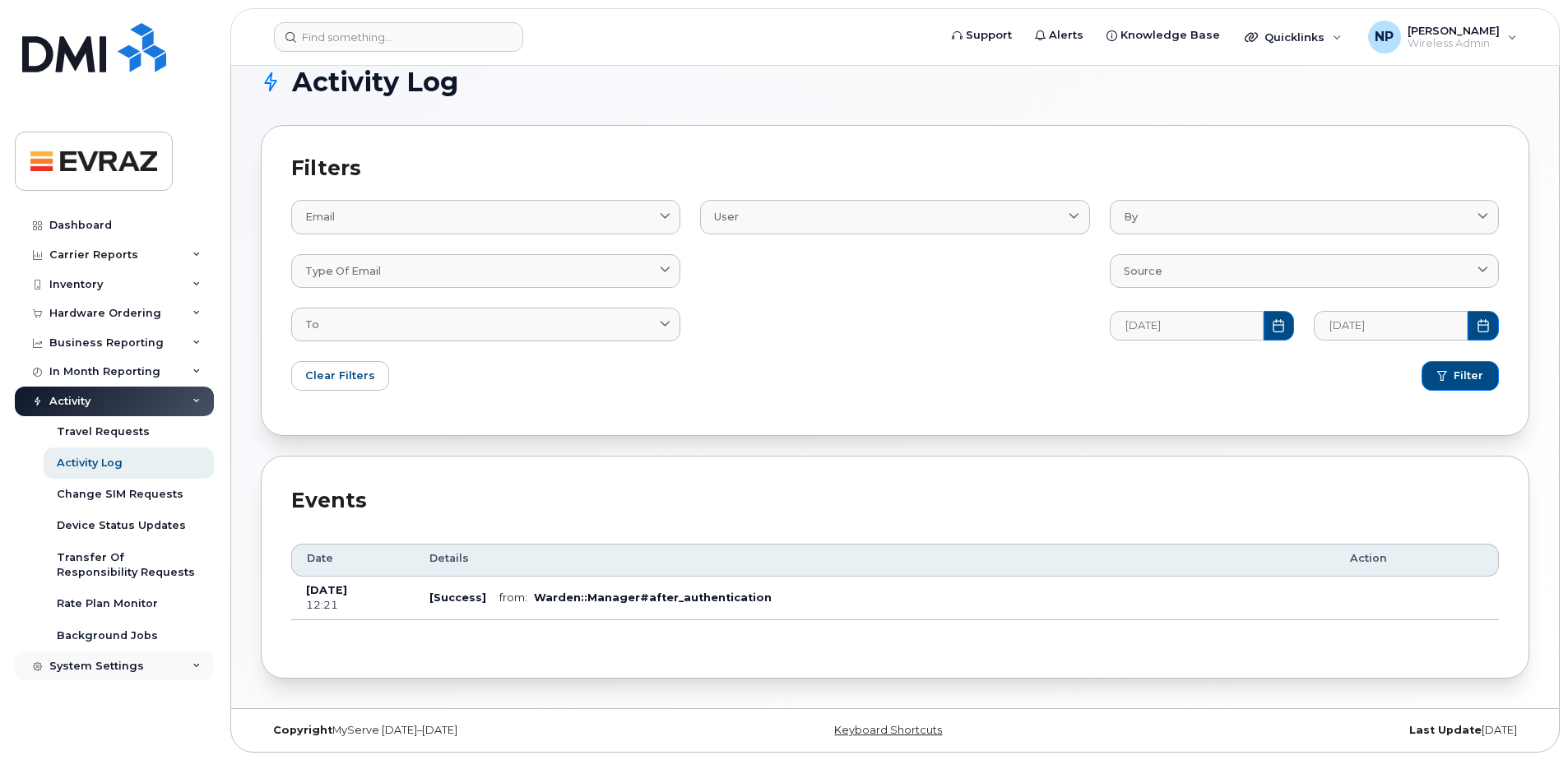
click at [93, 661] on div "System Settings" at bounding box center [96, 666] width 94 height 13
click at [79, 729] on div "Contacts" at bounding box center [82, 727] width 51 height 15
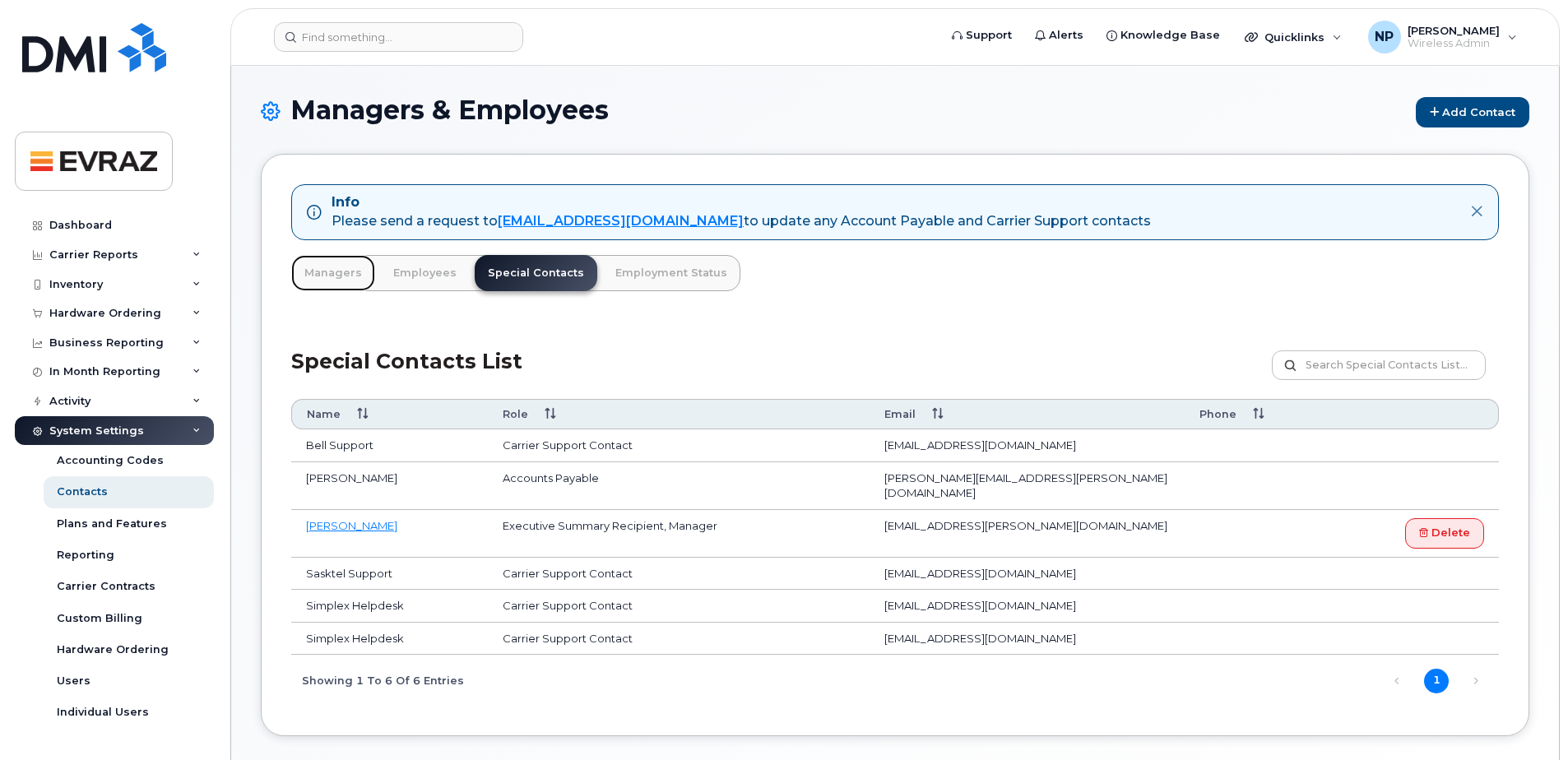
click at [334, 273] on link "Managers" at bounding box center [333, 273] width 84 height 36
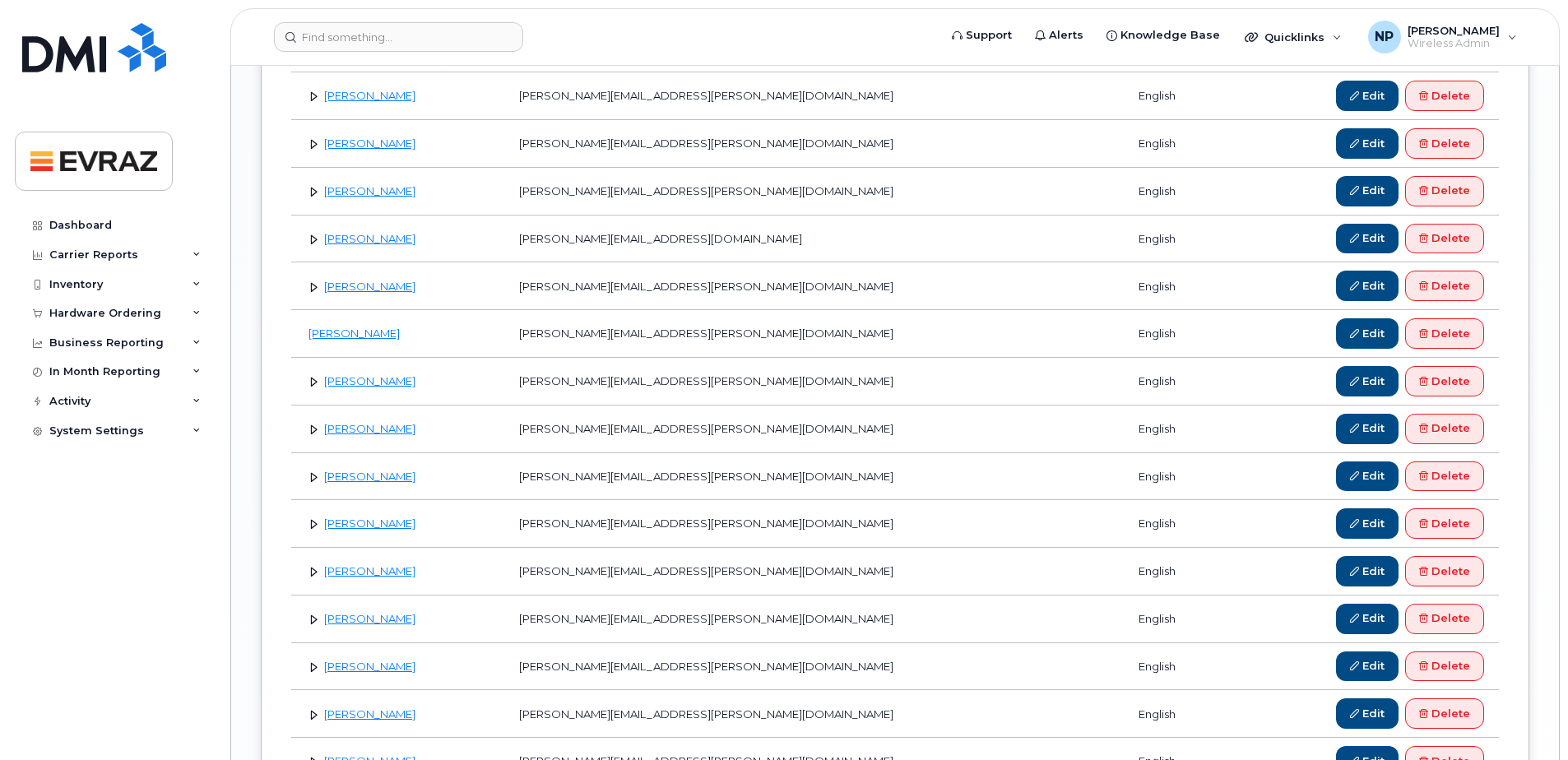
scroll to position [2187, 0]
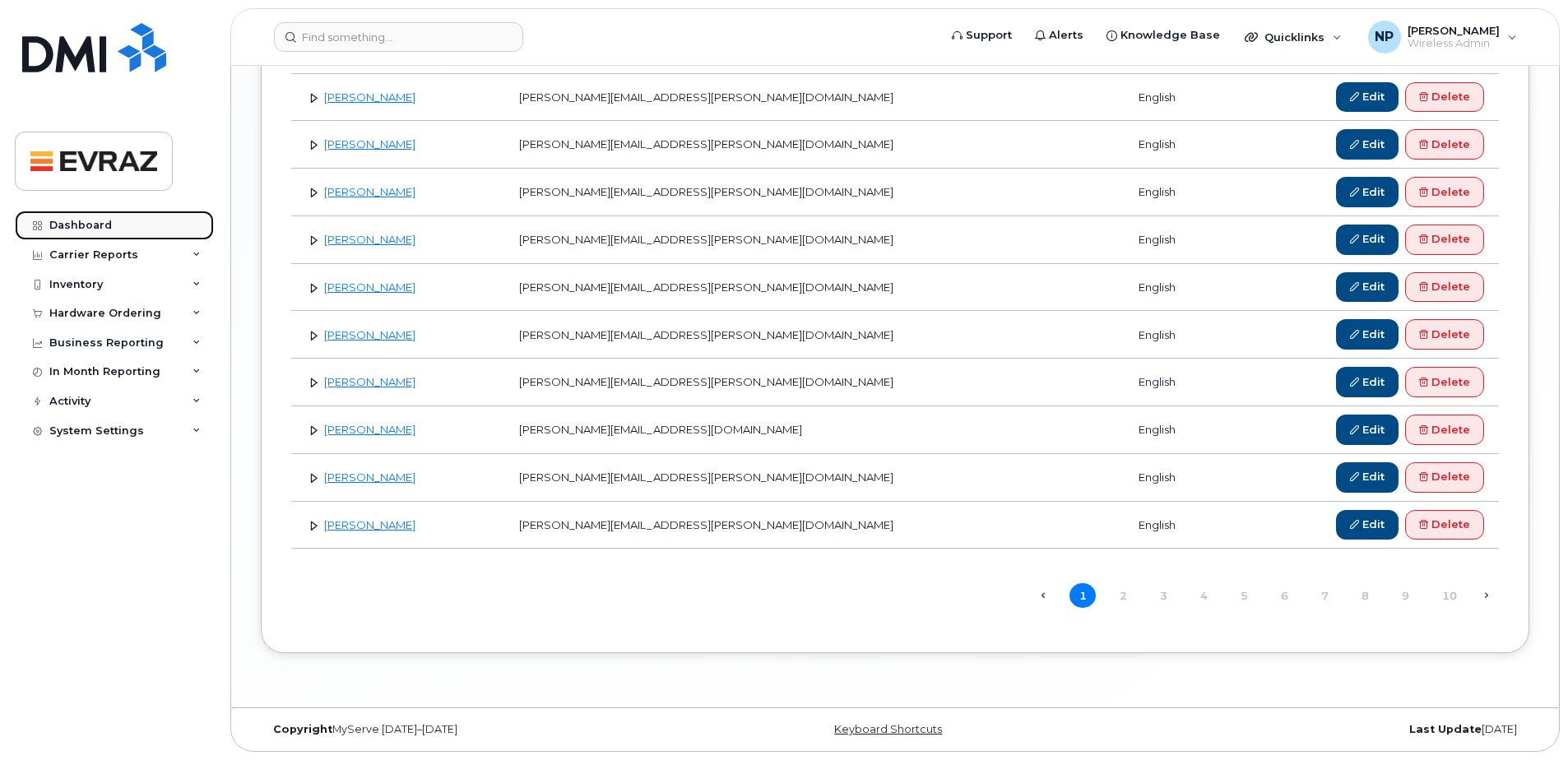
click at [96, 225] on div "Dashboard" at bounding box center [80, 225] width 63 height 13
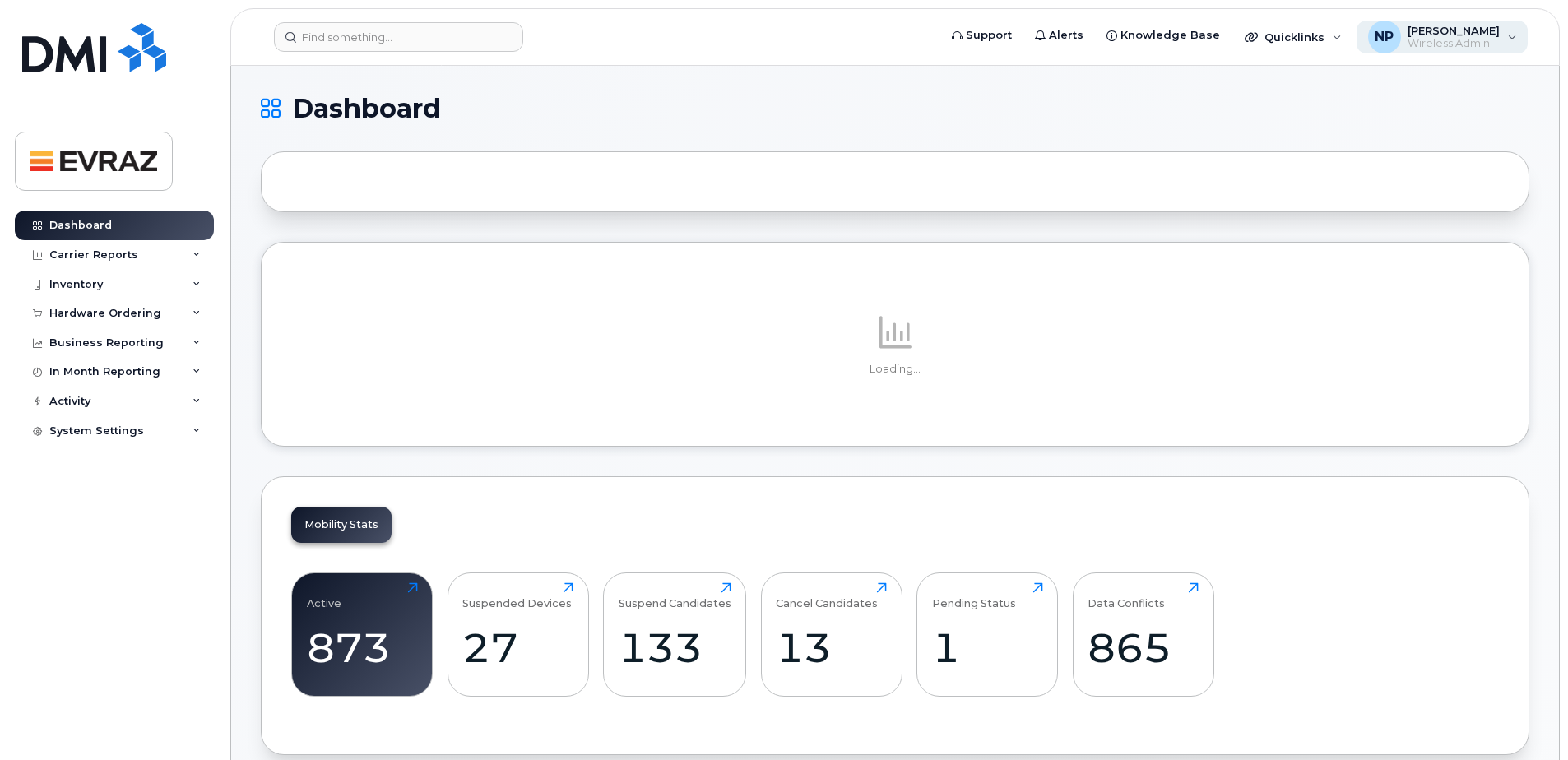
click at [1441, 29] on span "[PERSON_NAME]" at bounding box center [1453, 30] width 92 height 13
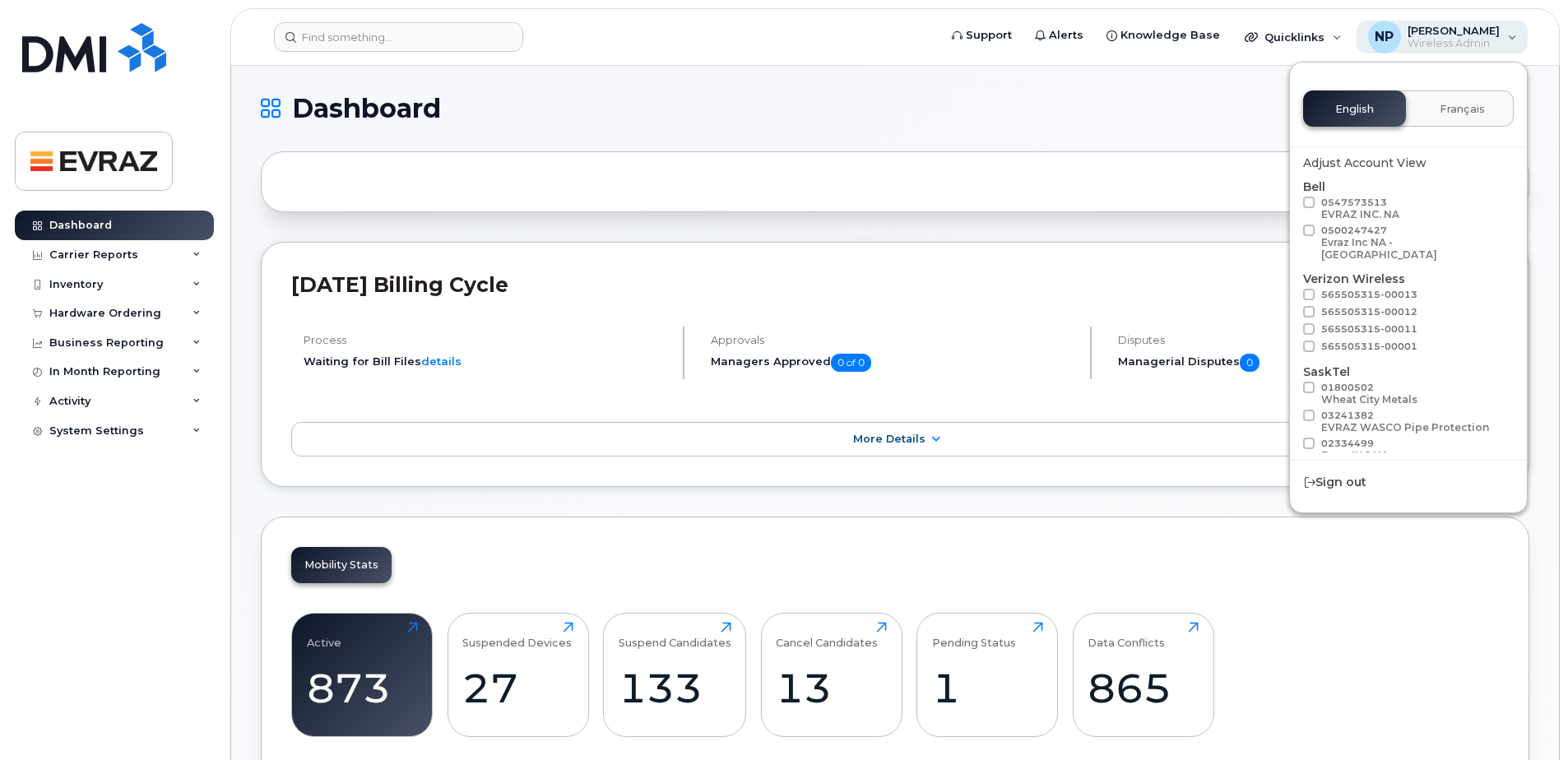
click at [1441, 29] on span "[PERSON_NAME]" at bounding box center [1453, 30] width 92 height 13
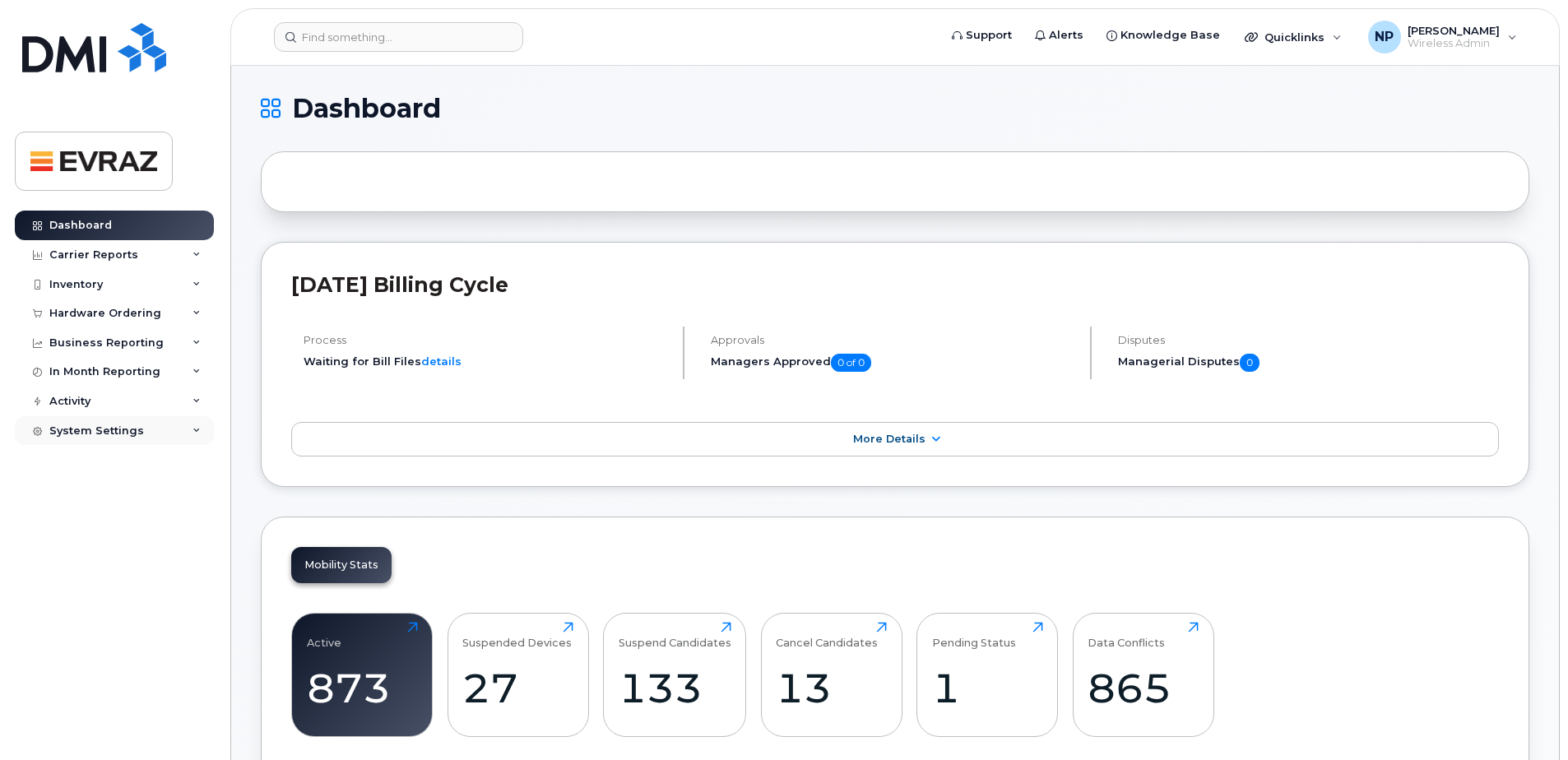
click at [100, 431] on div "System Settings" at bounding box center [96, 431] width 94 height 13
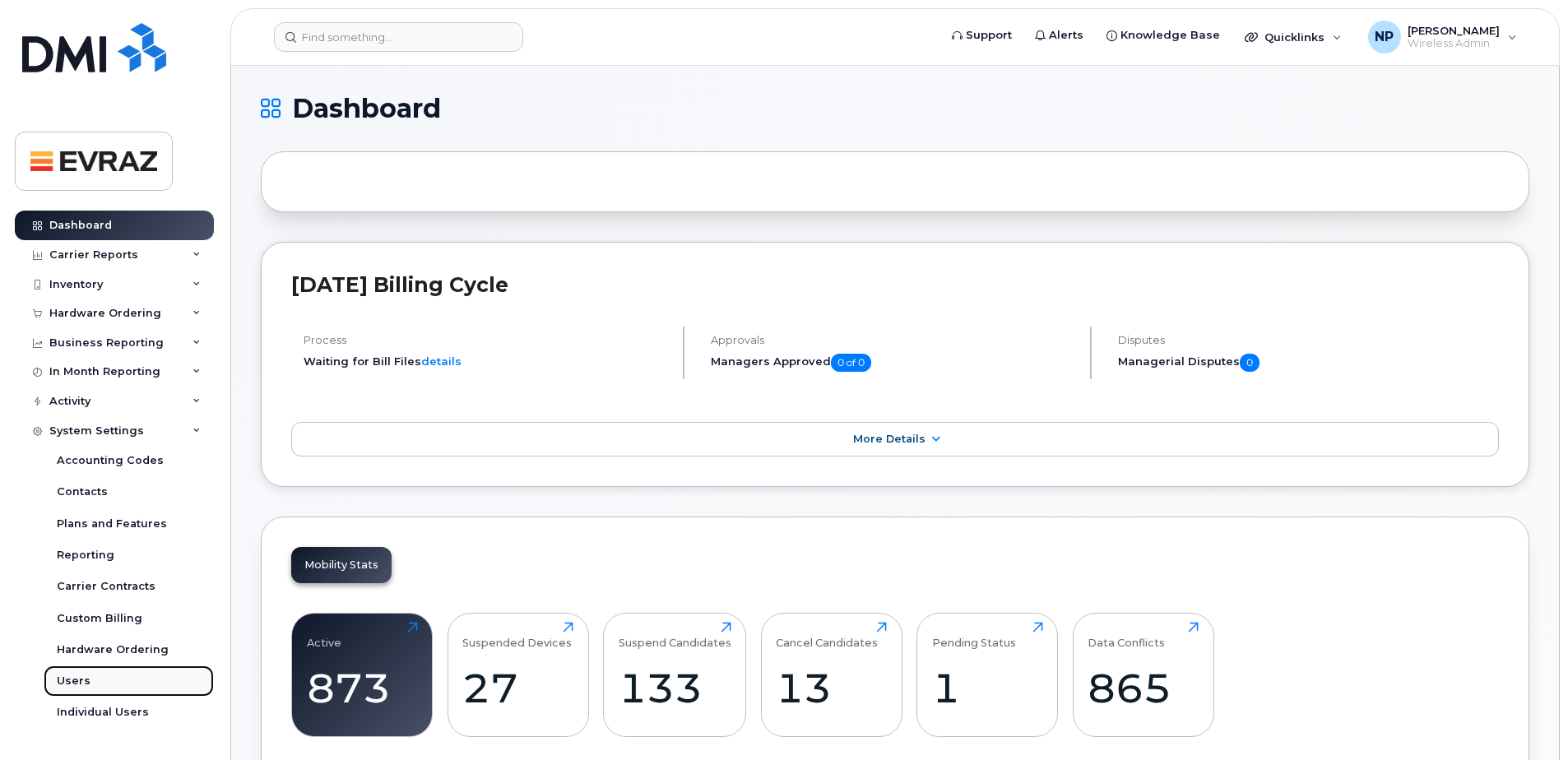
click at [70, 685] on div "Users" at bounding box center [73, 681] width 34 height 15
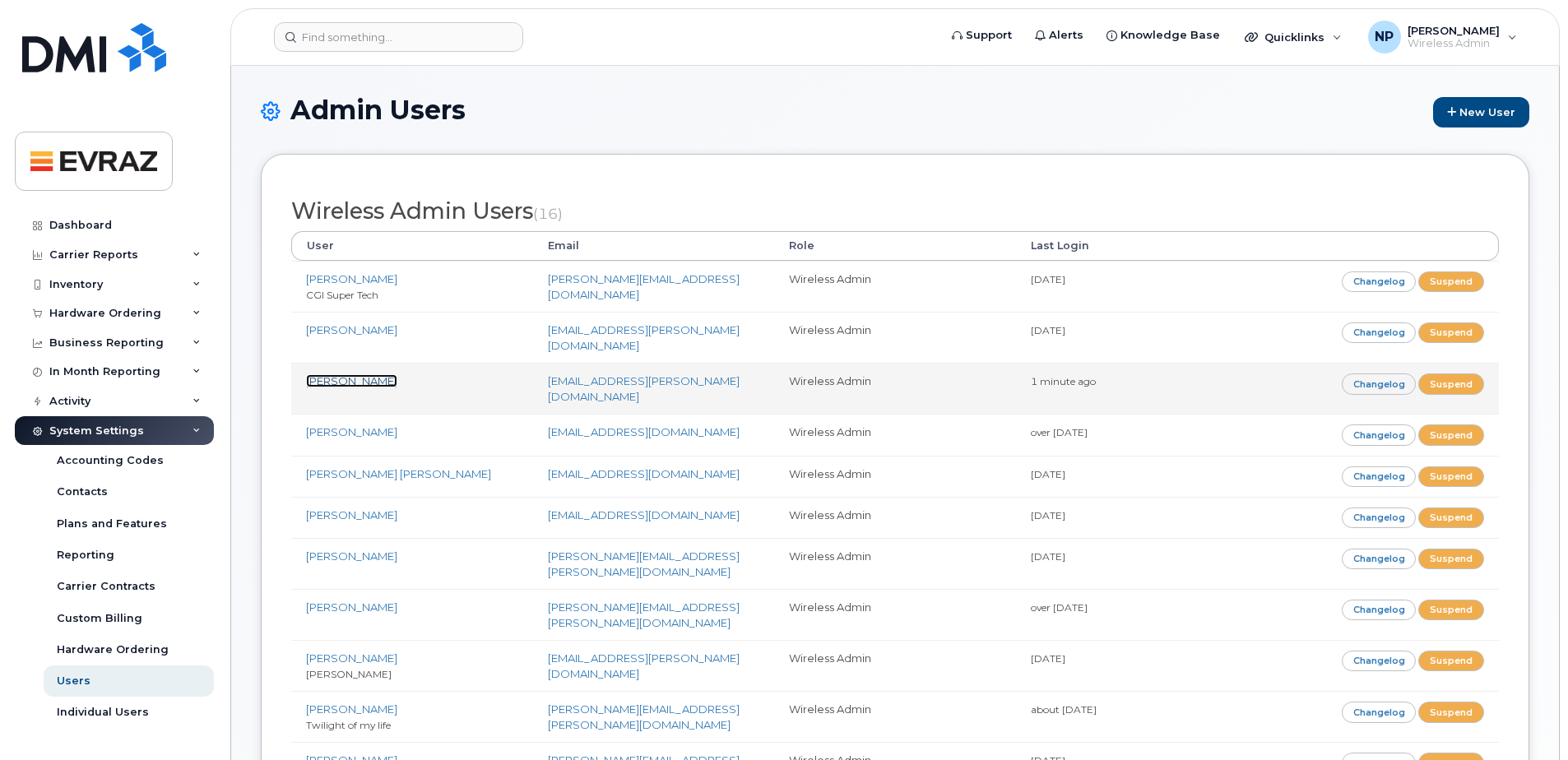
click at [348, 374] on link "[PERSON_NAME]" at bounding box center [351, 380] width 91 height 13
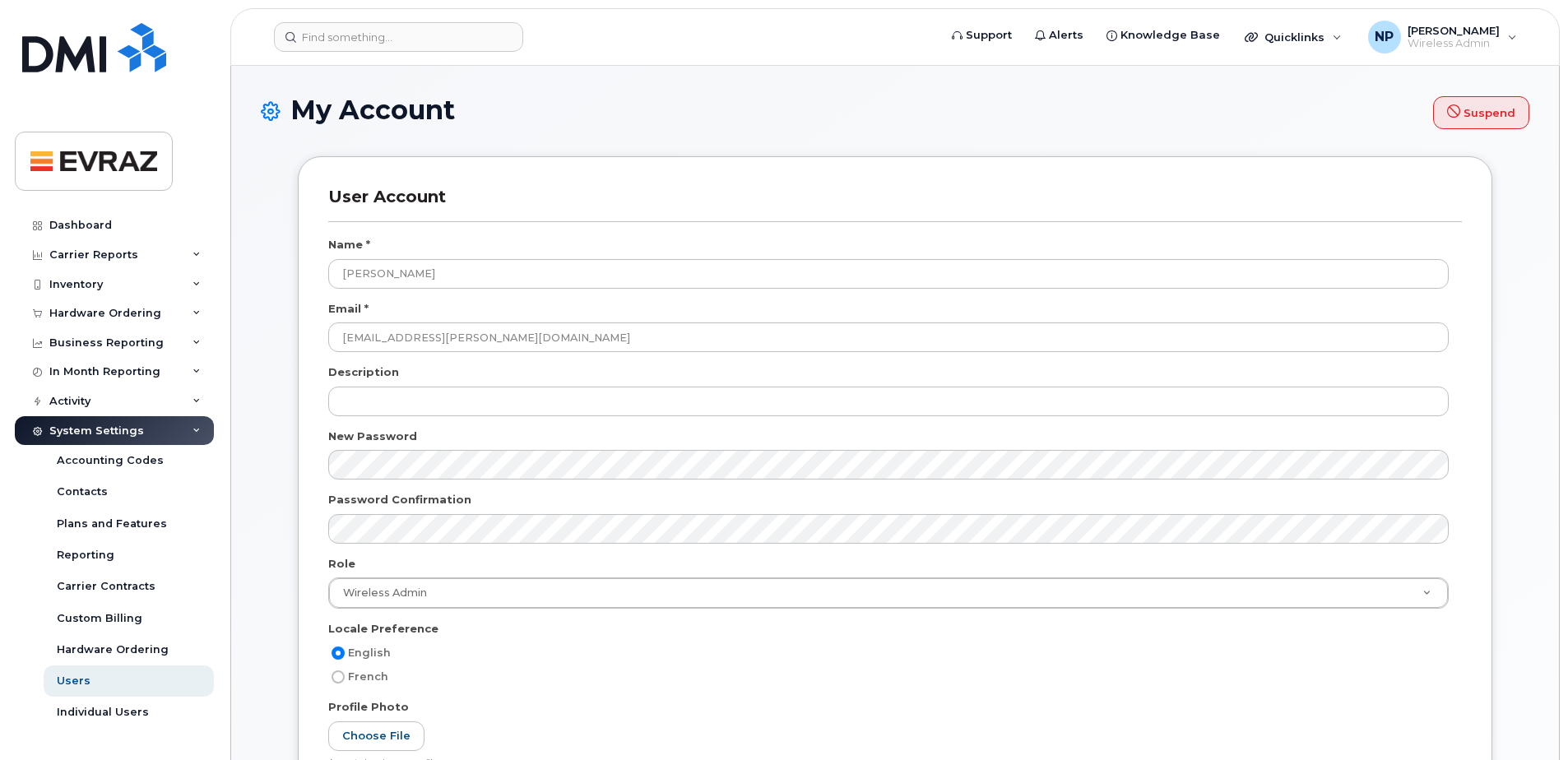
select select
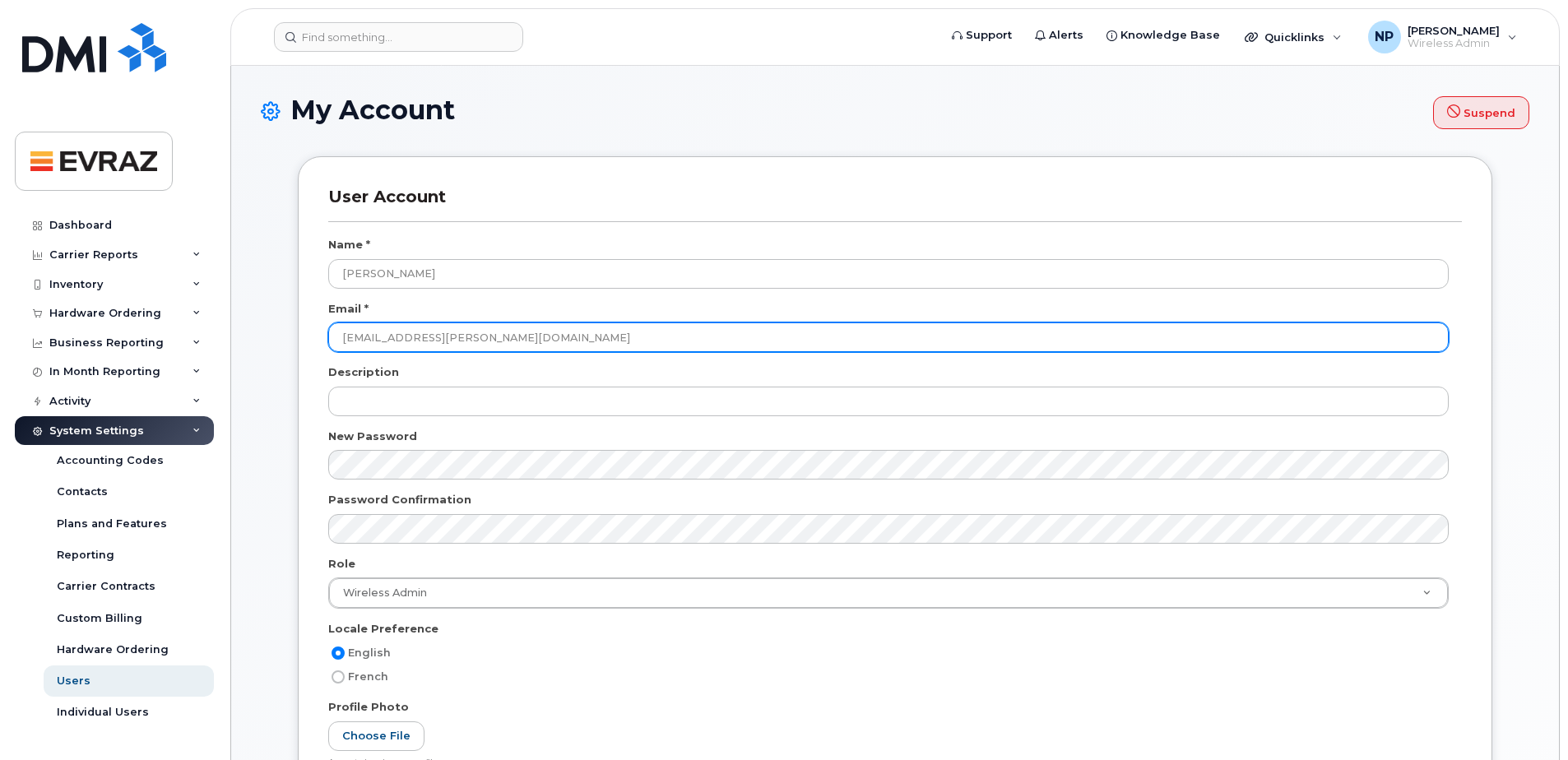
click at [455, 336] on input "[EMAIL_ADDRESS][PERSON_NAME][DOMAIN_NAME]" at bounding box center [889, 337] width 1120 height 30
type input "[EMAIL_ADDRESS][PERSON_NAME][DOMAIN_NAME]"
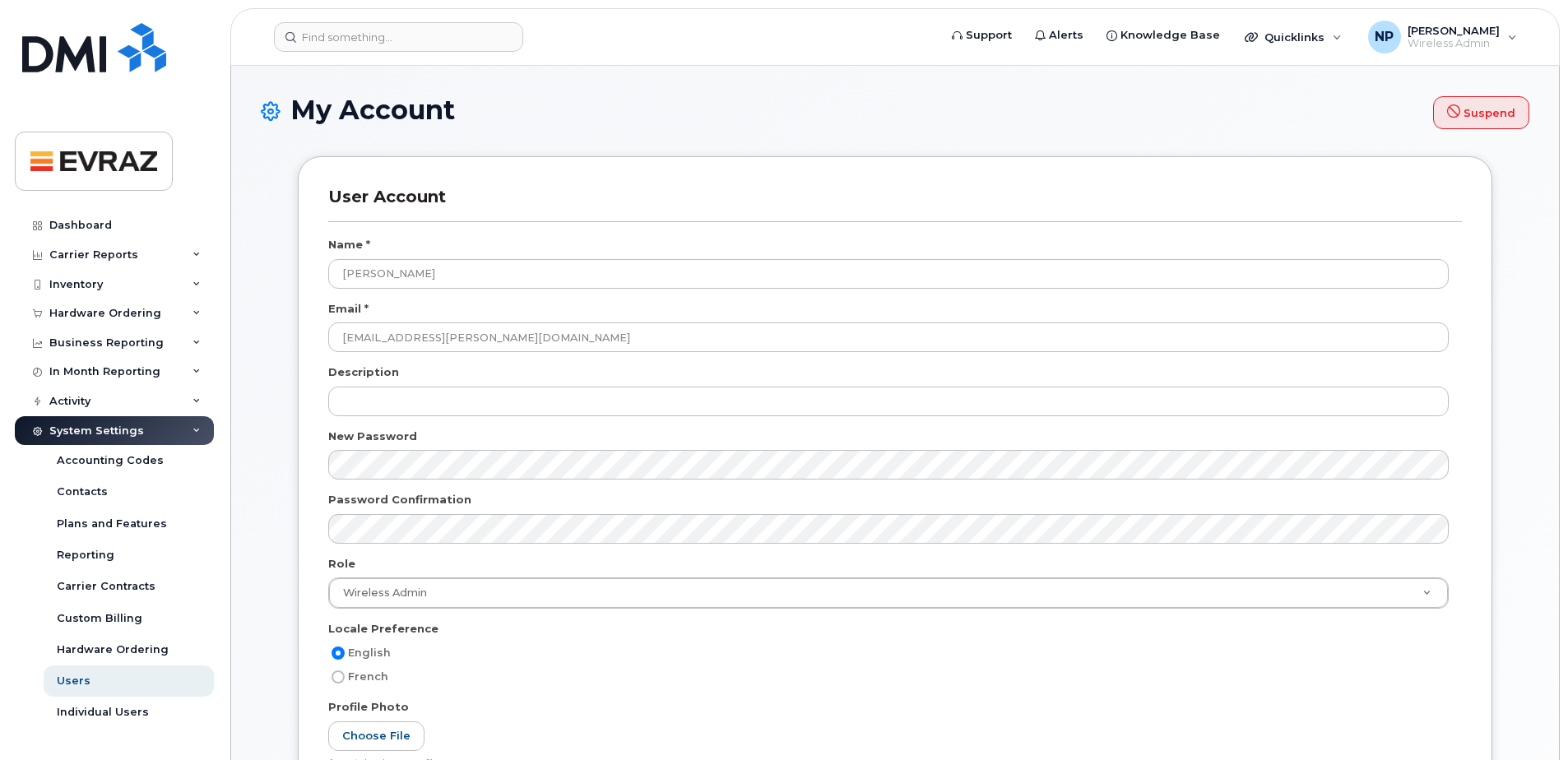
click at [697, 133] on div "My Account Suspend" at bounding box center [894, 125] width 1268 height 60
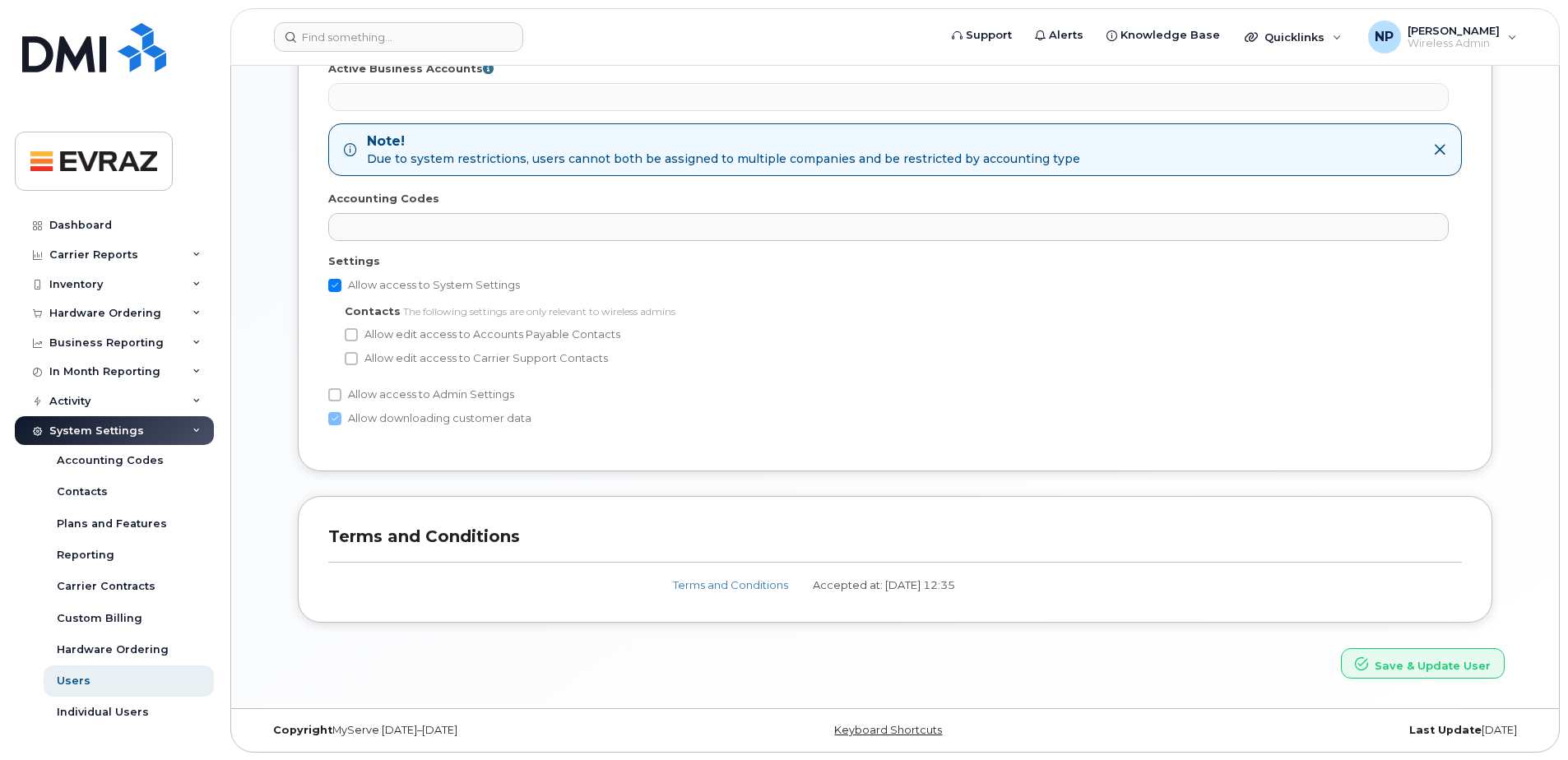
scroll to position [920, 0]
click at [1403, 660] on button "Save & Update User" at bounding box center [1422, 662] width 163 height 31
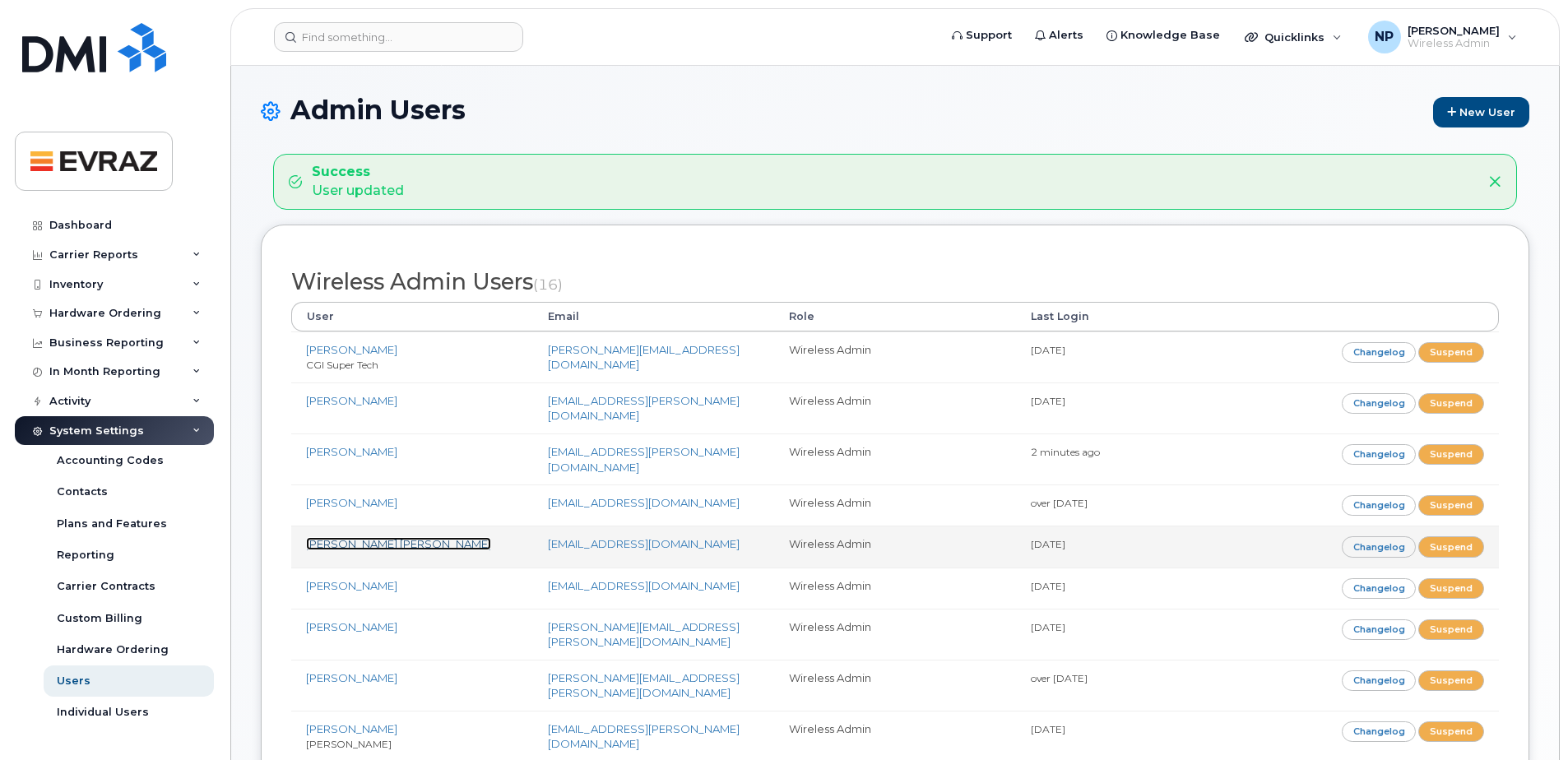
click at [356, 537] on link "[PERSON_NAME] [PERSON_NAME]" at bounding box center [399, 543] width 185 height 13
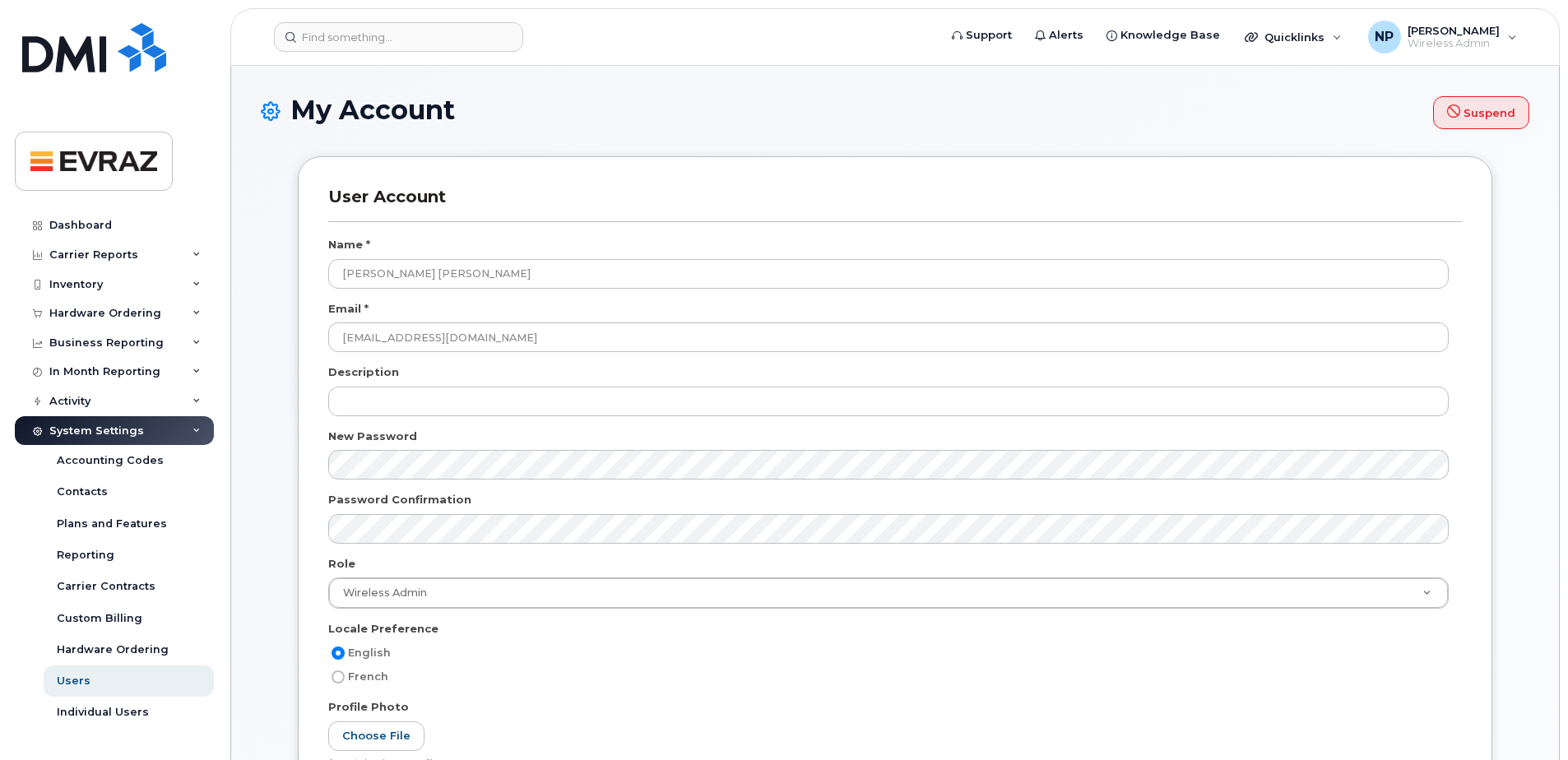
select select
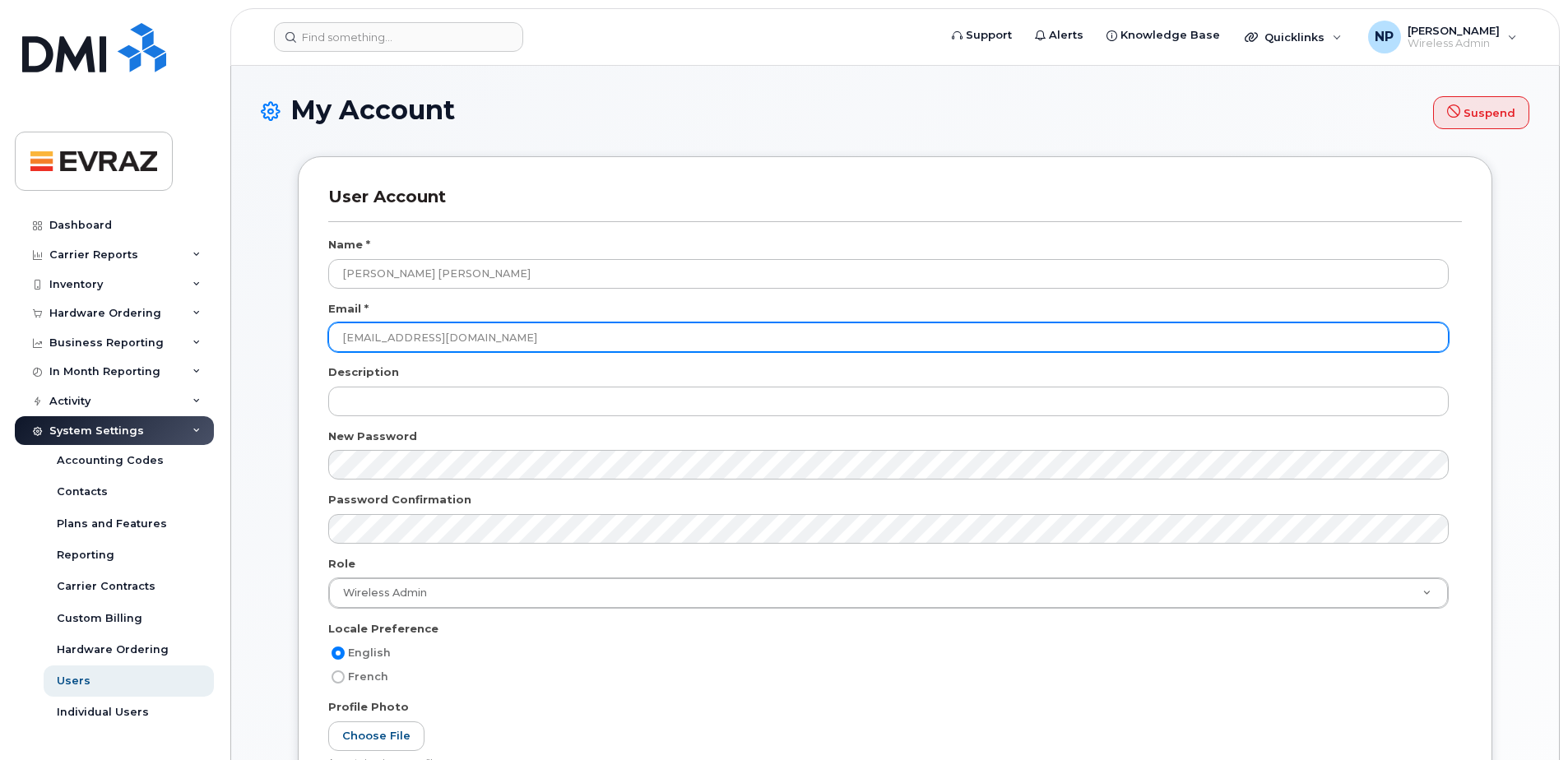
click at [434, 332] on input "[EMAIL_ADDRESS][DOMAIN_NAME]" at bounding box center [889, 337] width 1120 height 30
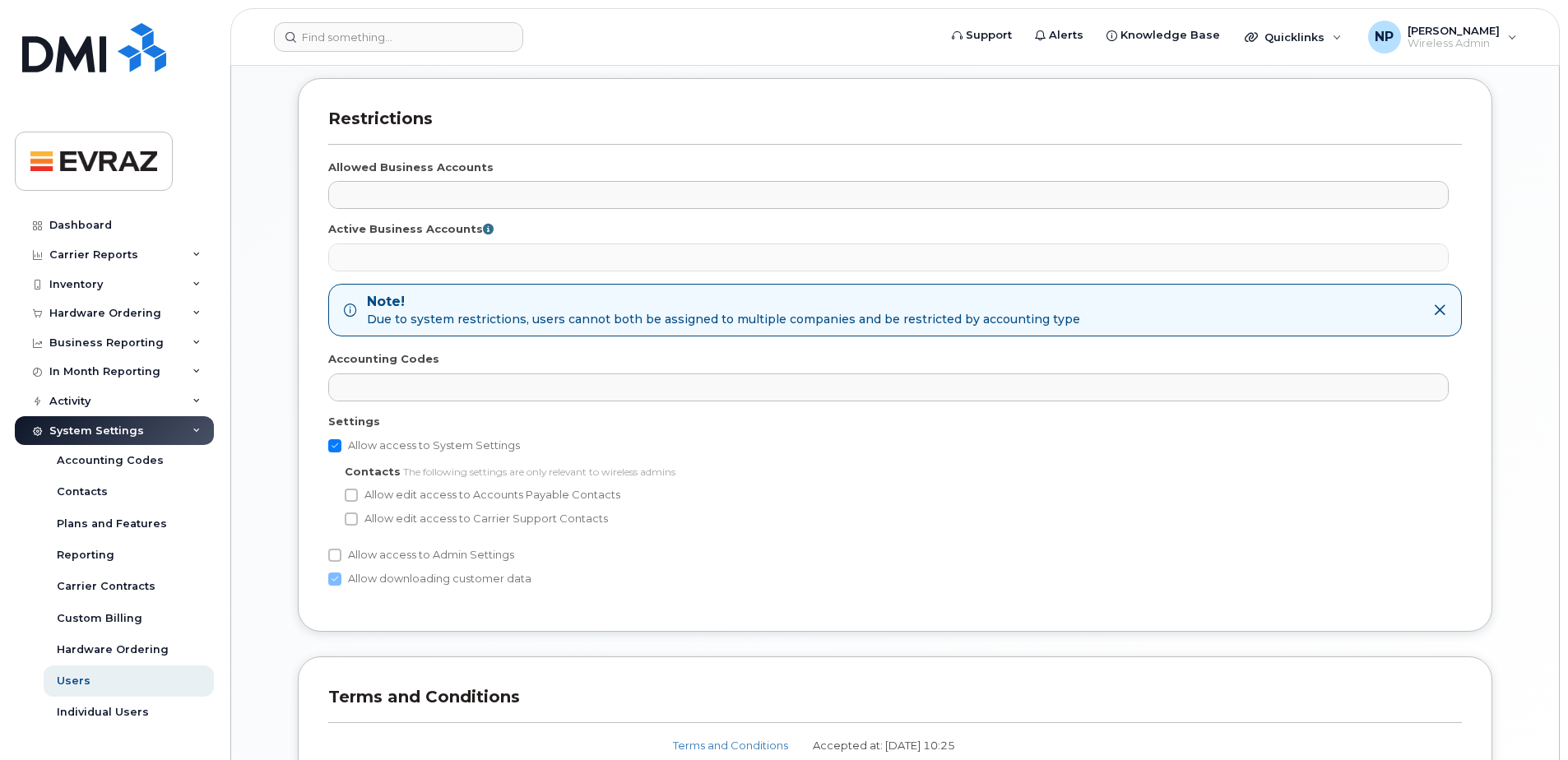
scroll to position [920, 0]
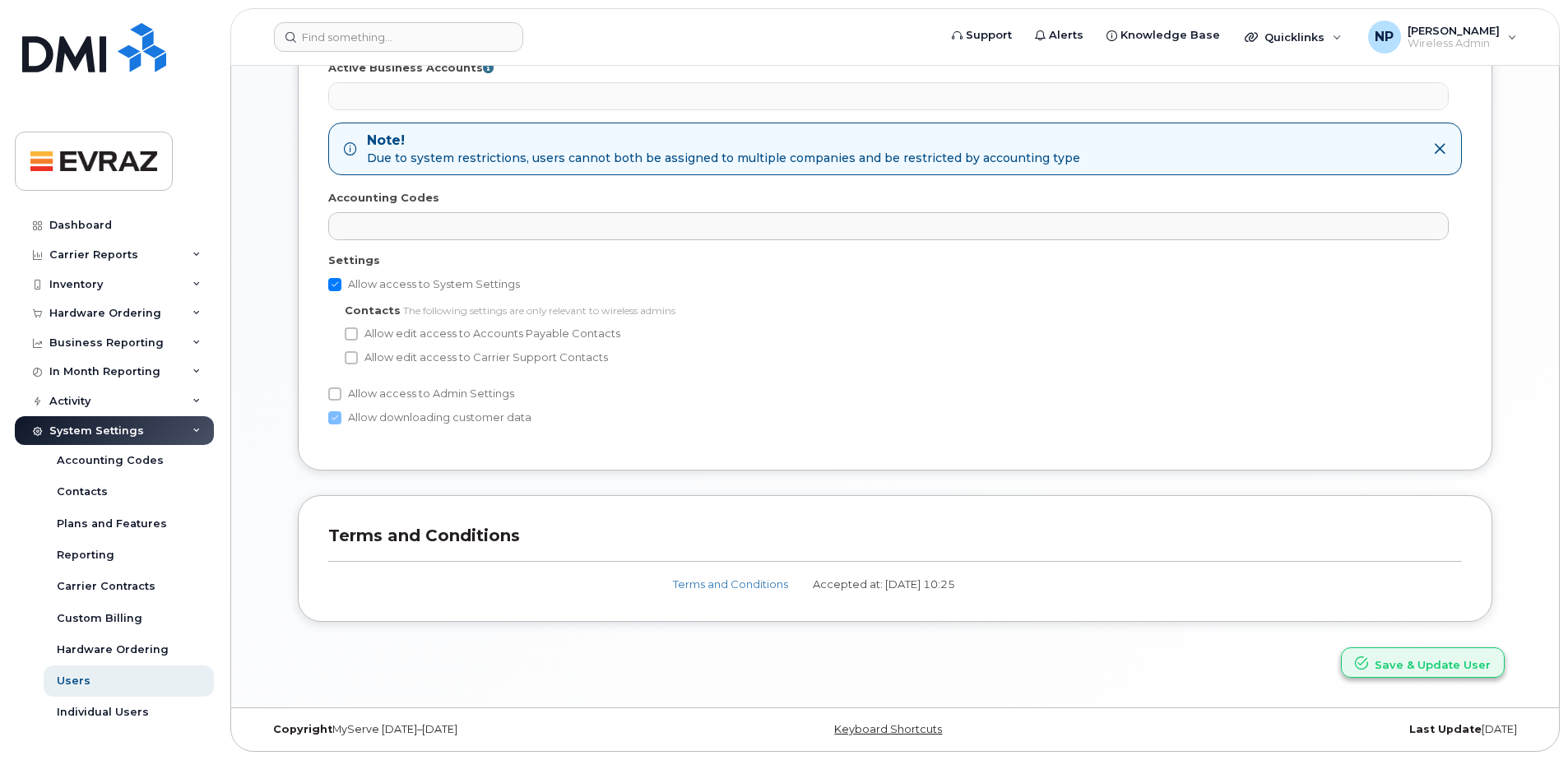
type input "[EMAIL_ADDRESS][DOMAIN_NAME]"
click at [1433, 663] on button "Save & Update User" at bounding box center [1422, 662] width 163 height 31
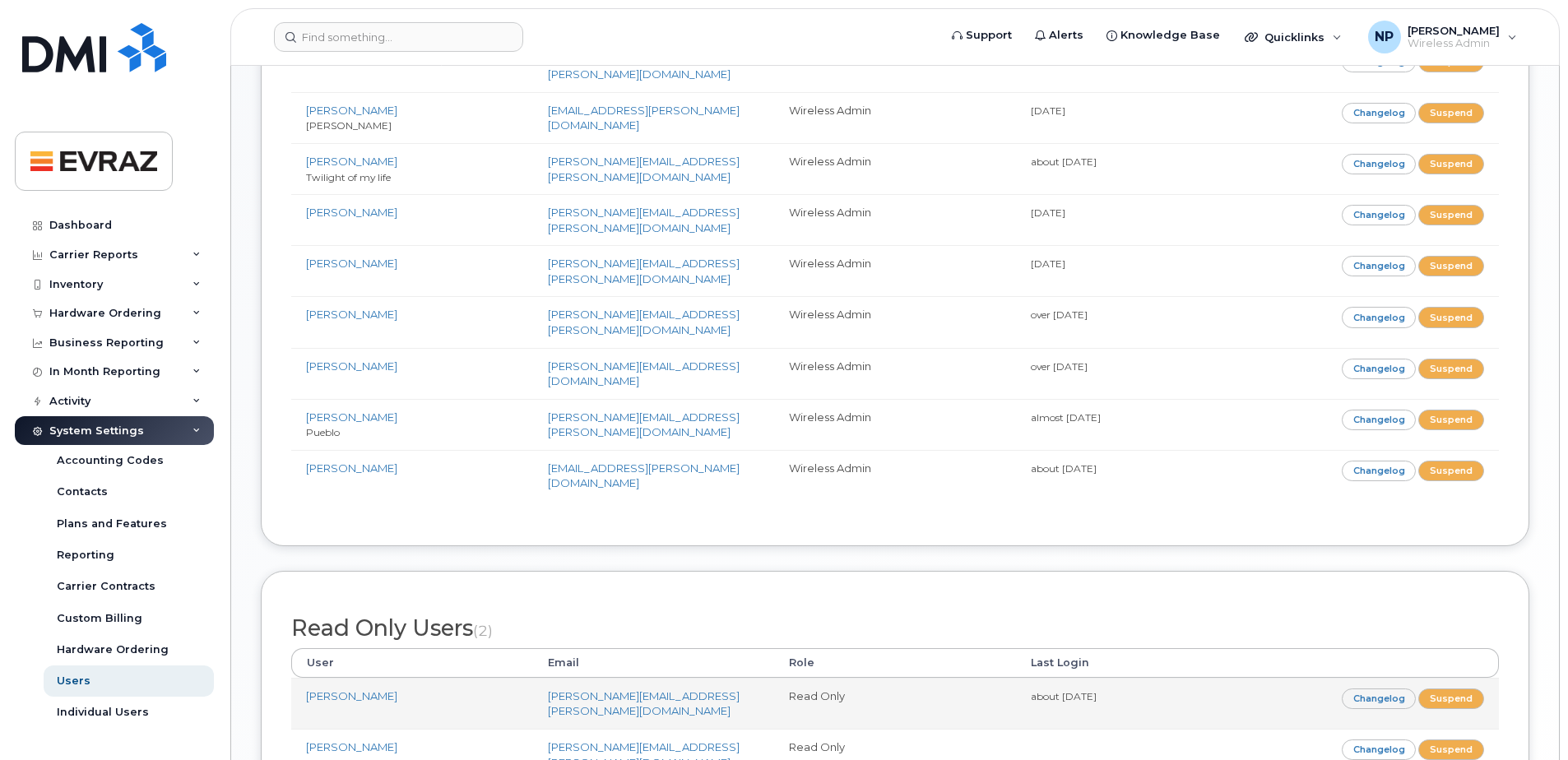
scroll to position [600, 0]
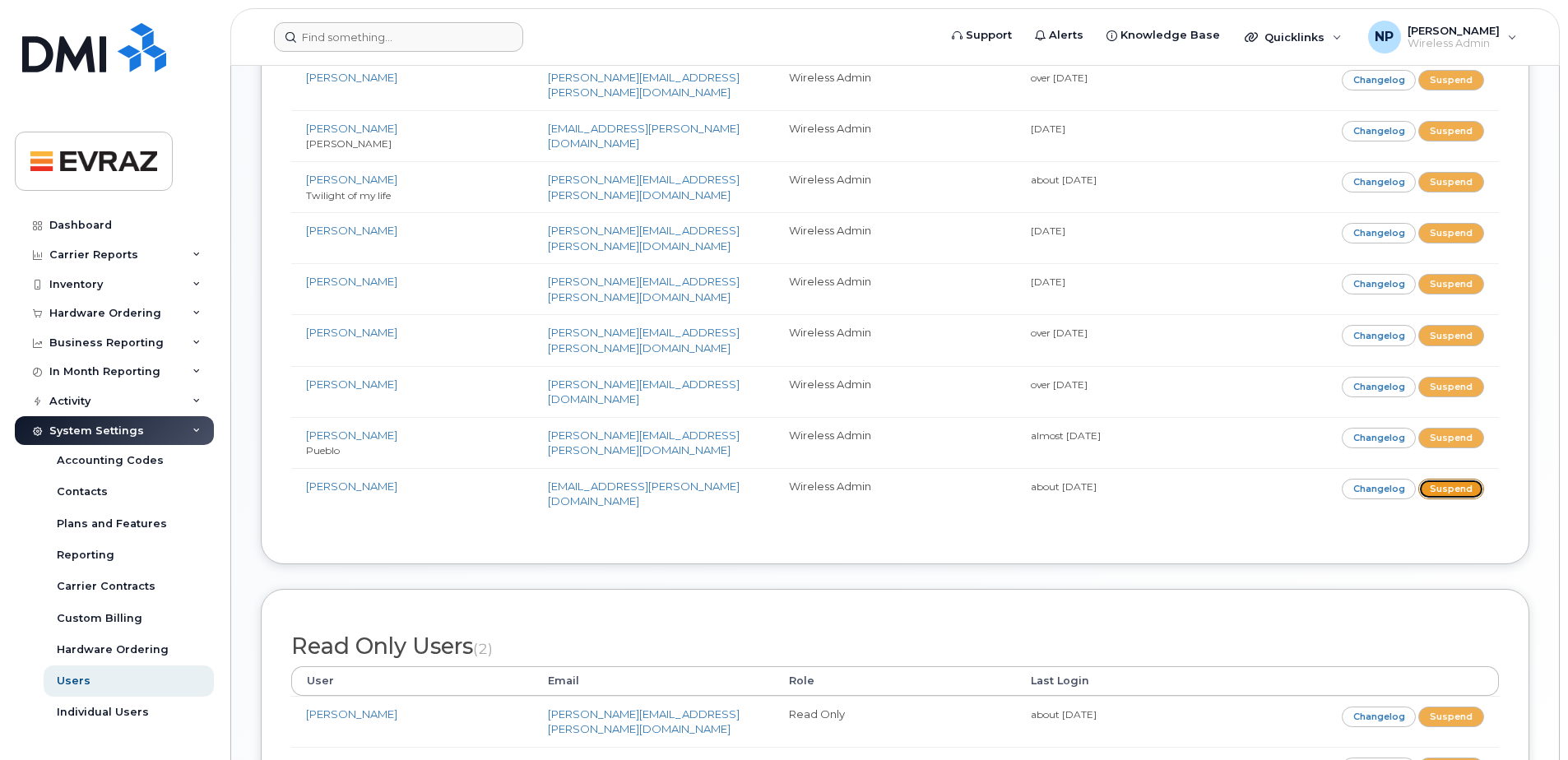
drag, startPoint x: 1447, startPoint y: 412, endPoint x: 868, endPoint y: 48, distance: 683.9
click at [1447, 479] on link "Suspend" at bounding box center [1451, 489] width 66 height 21
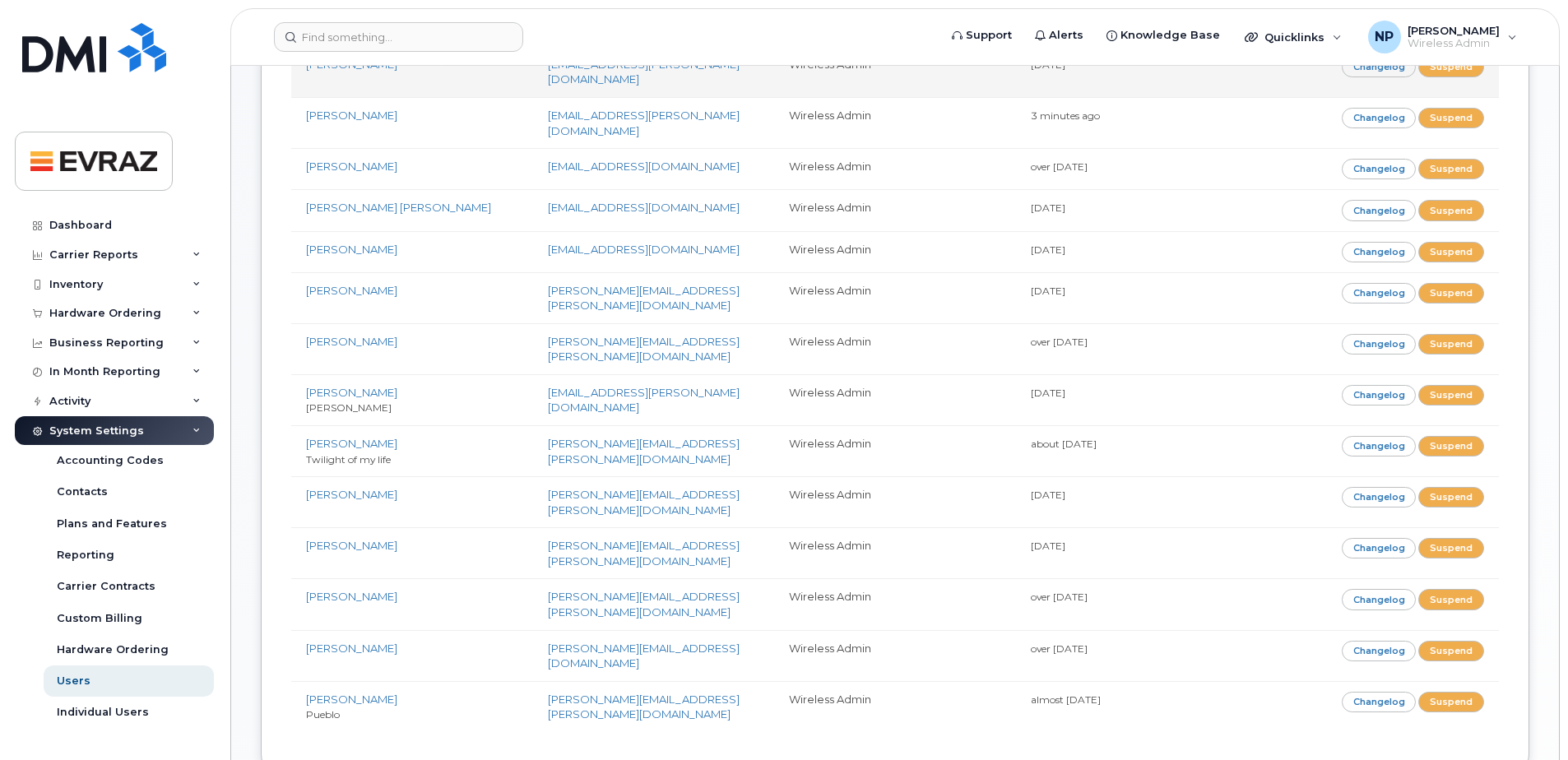
scroll to position [494, 0]
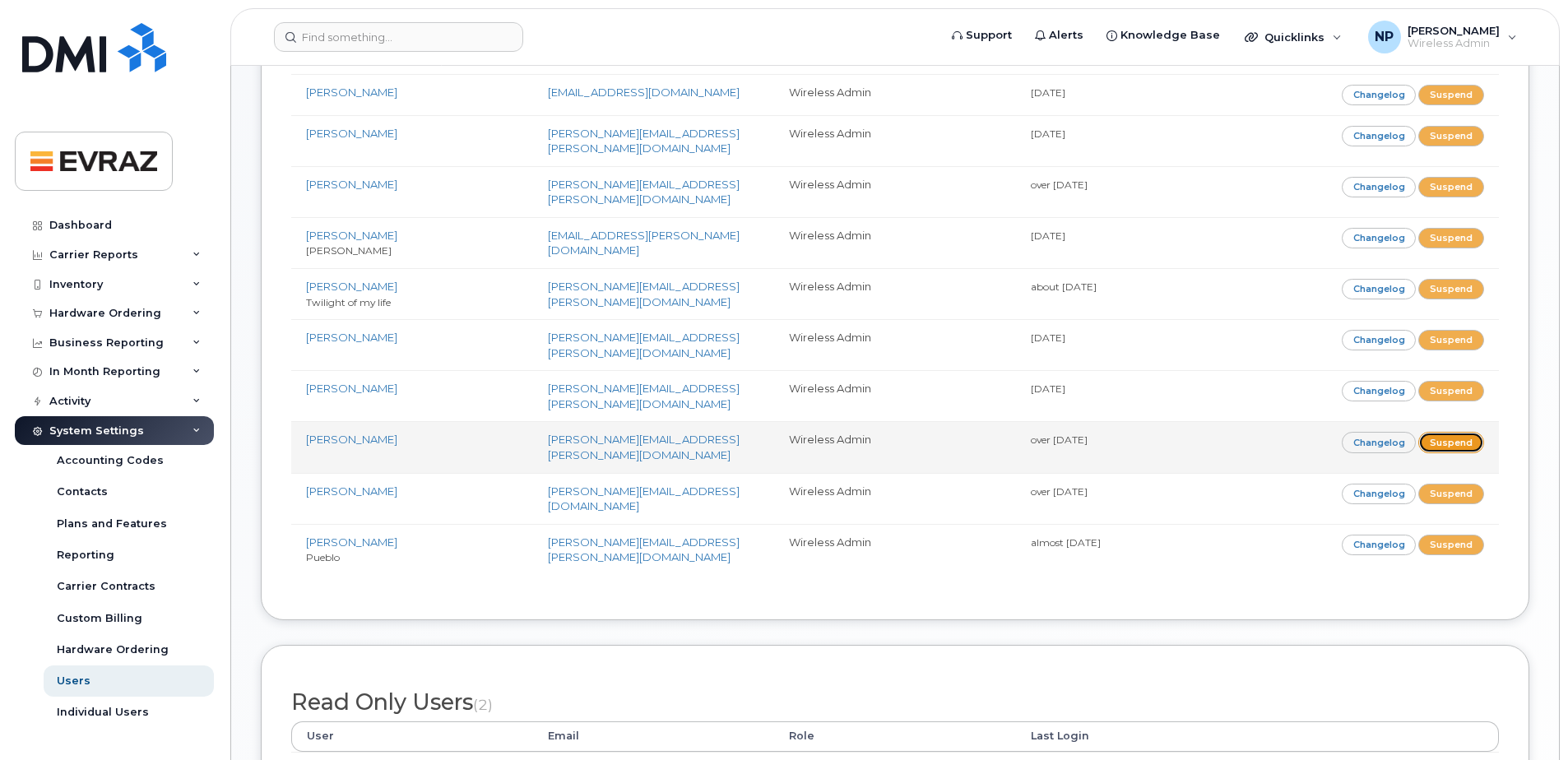
click at [1474, 432] on link "Suspend" at bounding box center [1451, 442] width 66 height 21
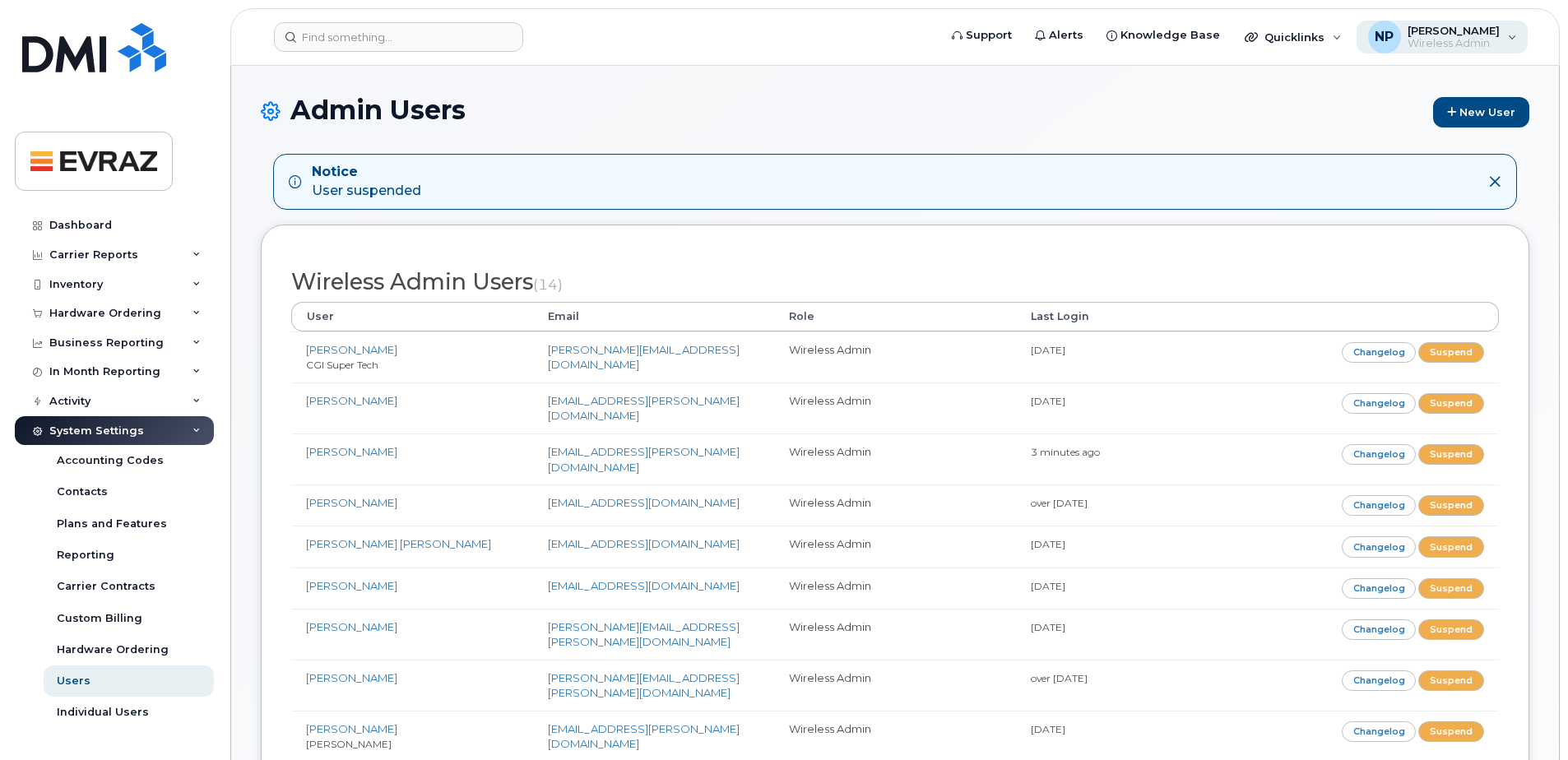
click at [1495, 46] on span "Wireless Admin" at bounding box center [1453, 43] width 92 height 13
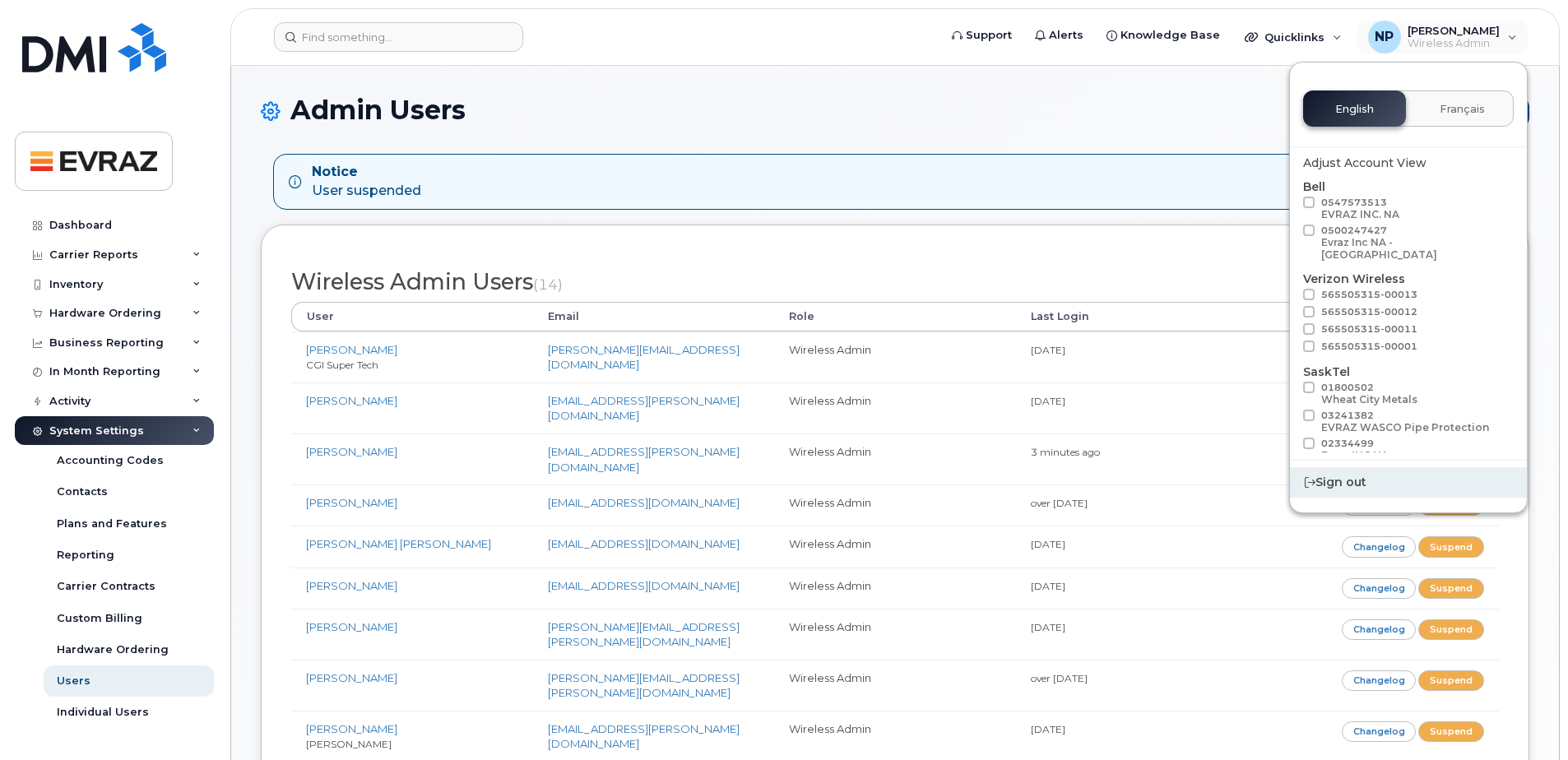
click at [1360, 487] on div "Sign out" at bounding box center [1408, 482] width 237 height 31
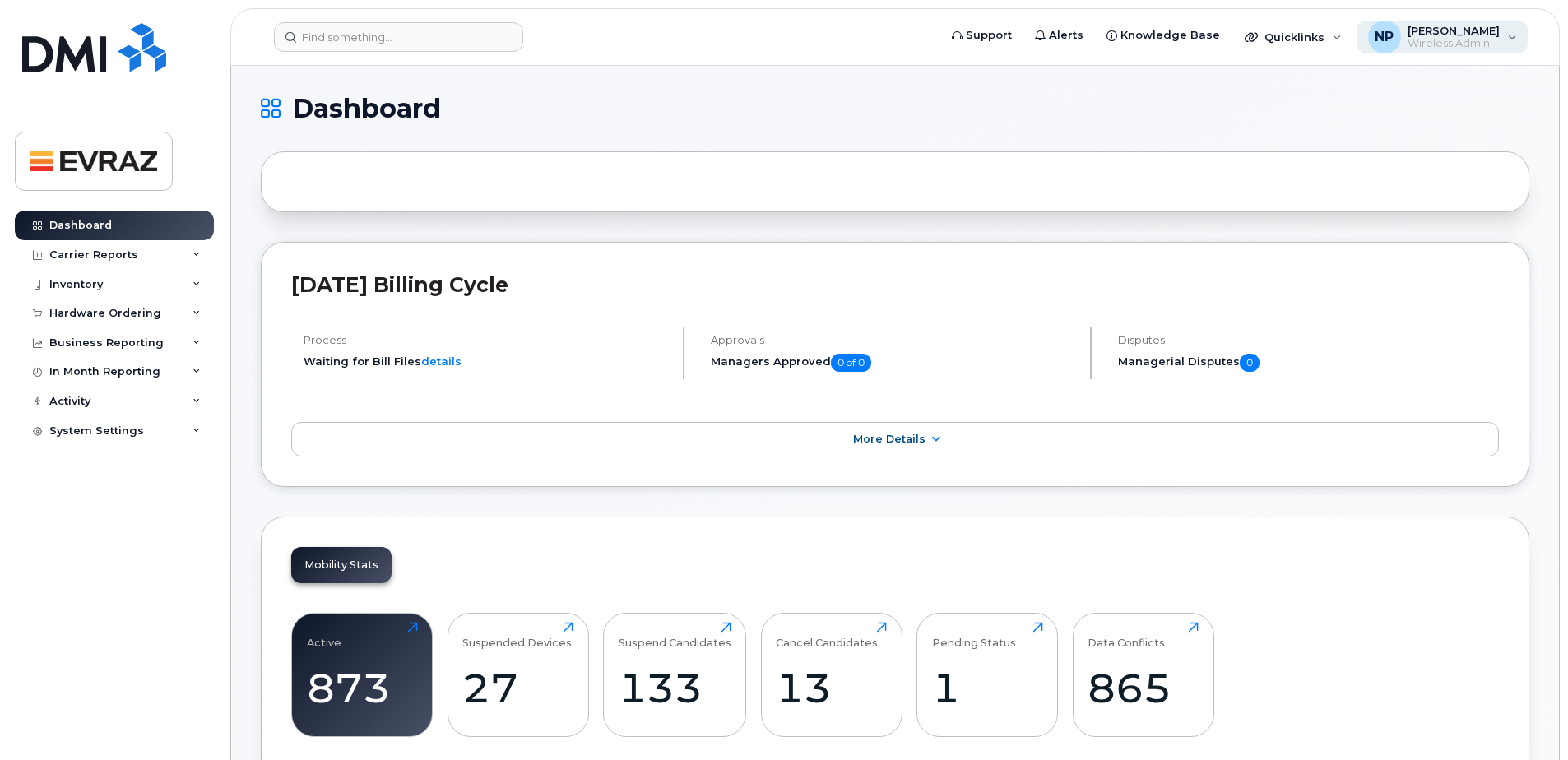
click at [1455, 38] on span "Wireless Admin" at bounding box center [1453, 43] width 92 height 13
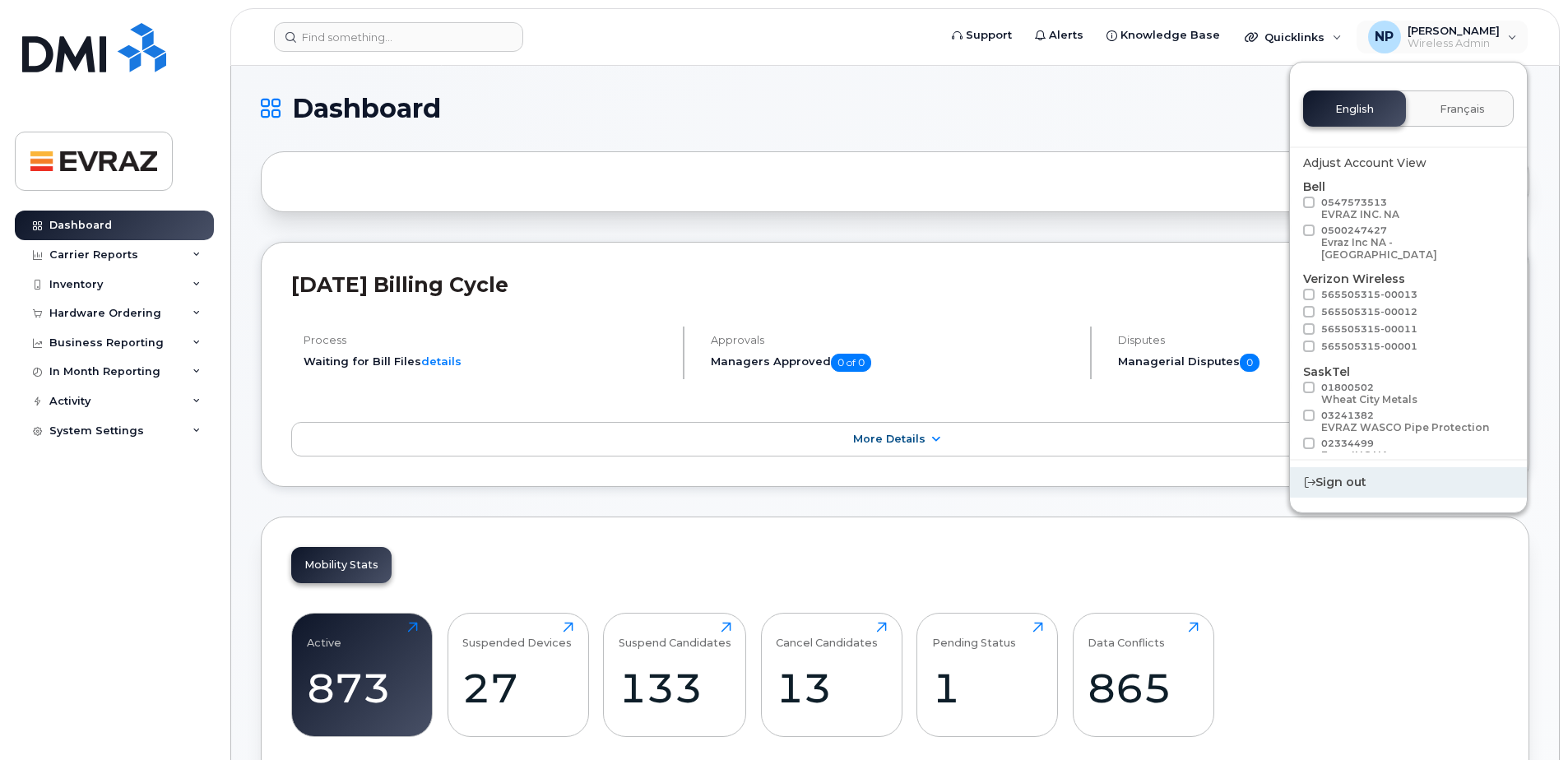
click at [1355, 487] on div "Sign out" at bounding box center [1408, 482] width 237 height 31
